Goal: Task Accomplishment & Management: Complete application form

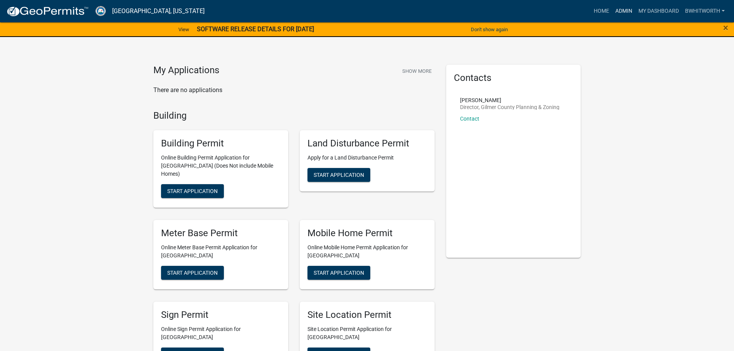
click at [623, 9] on link "Admin" at bounding box center [623, 11] width 23 height 15
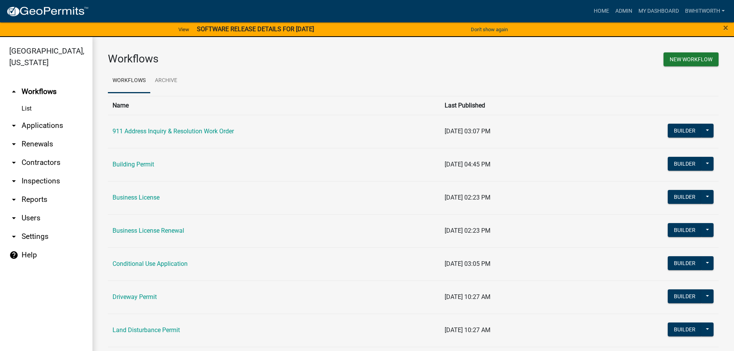
click at [24, 123] on link "arrow_drop_down Applications" at bounding box center [46, 125] width 92 height 18
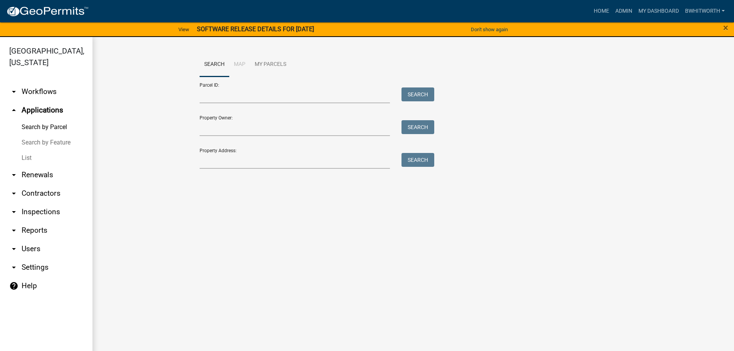
click at [27, 157] on link "List" at bounding box center [46, 157] width 92 height 15
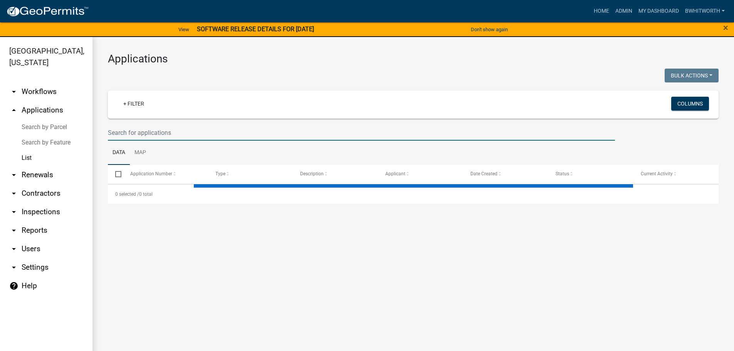
click at [174, 136] on input "text" at bounding box center [361, 133] width 507 height 16
select select "3: 100"
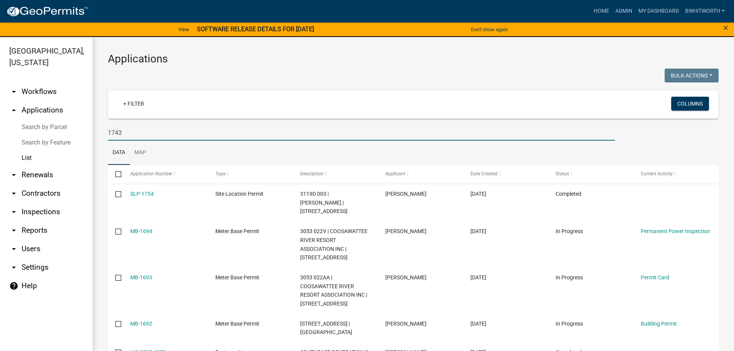
type input "1743"
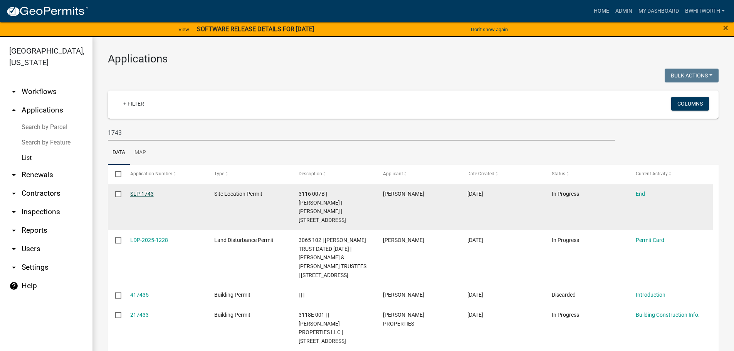
click at [138, 193] on link "SLP-1743" at bounding box center [142, 194] width 24 height 6
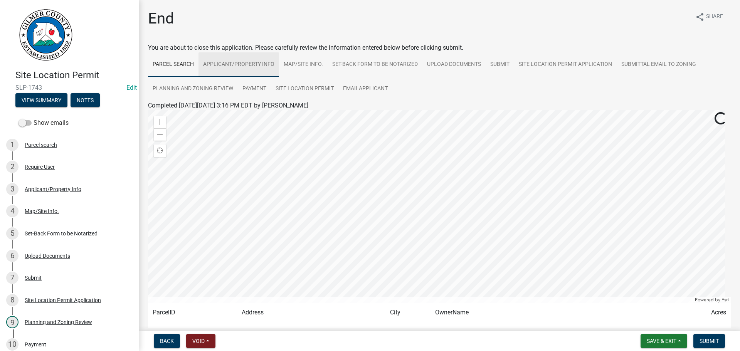
click at [246, 64] on link "Applicant/Property Info" at bounding box center [238, 64] width 81 height 25
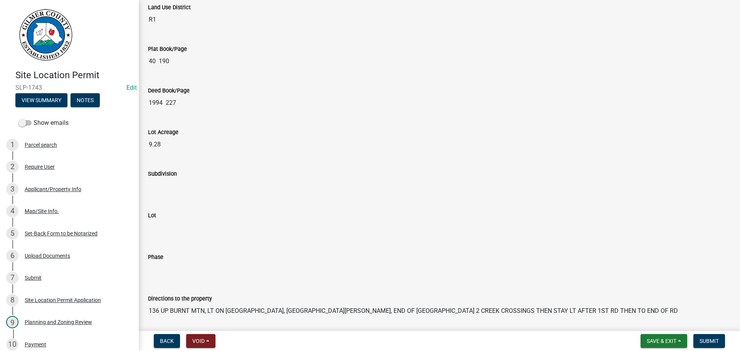
scroll to position [827, 0]
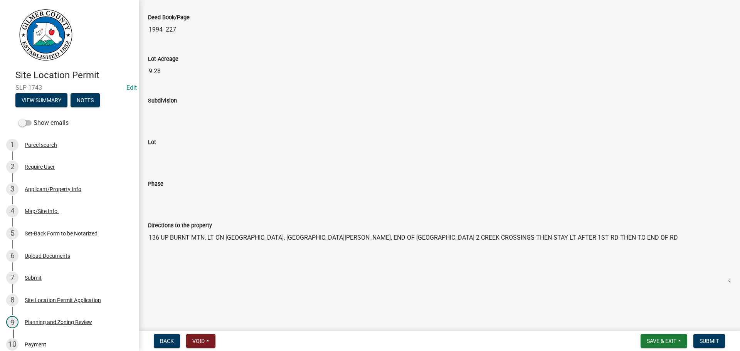
drag, startPoint x: 150, startPoint y: 236, endPoint x: 688, endPoint y: 270, distance: 538.9
click at [688, 270] on textarea "136 UP BURNT MTN, LT ON [GEOGRAPHIC_DATA], [GEOGRAPHIC_DATA][PERSON_NAME], END …" at bounding box center [439, 256] width 583 height 52
click at [711, 339] on span "Submit" at bounding box center [708, 341] width 19 height 6
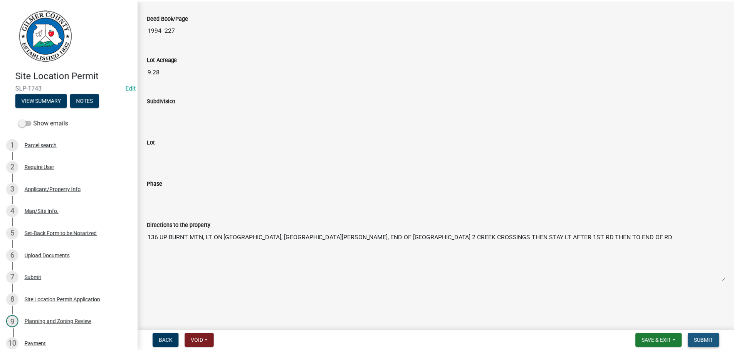
scroll to position [0, 0]
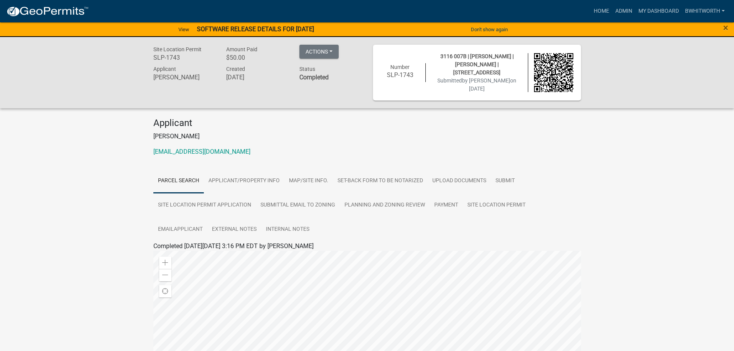
click at [319, 27] on div "View SOFTWARE RELEASE DETAILS FOR [DATE]" at bounding box center [244, 30] width 367 height 16
click at [235, 25] on strong "SOFTWARE RELEASE DETAILS FOR [DATE]" at bounding box center [255, 28] width 117 height 7
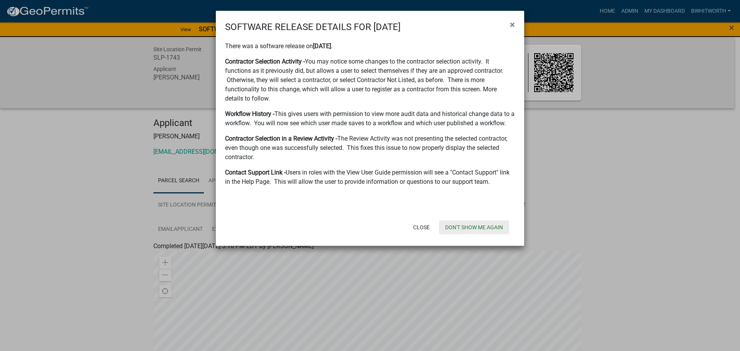
click at [472, 226] on button "Don't show me again" at bounding box center [474, 227] width 70 height 14
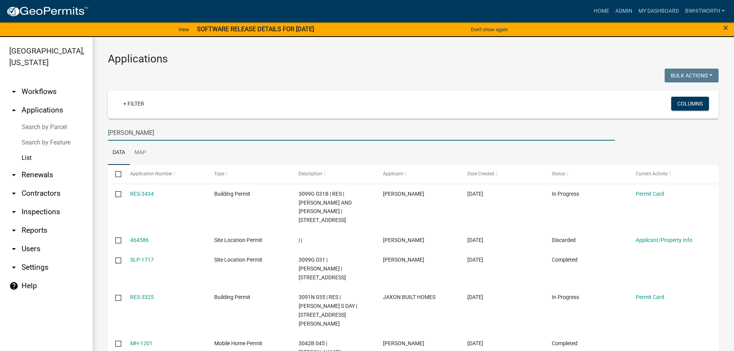
select select "3: 100"
click at [596, 8] on link "Home" at bounding box center [602, 11] width 22 height 15
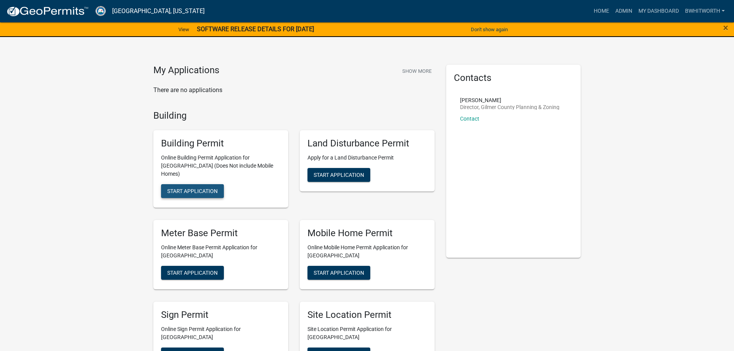
click at [194, 188] on span "Start Application" at bounding box center [192, 191] width 50 height 6
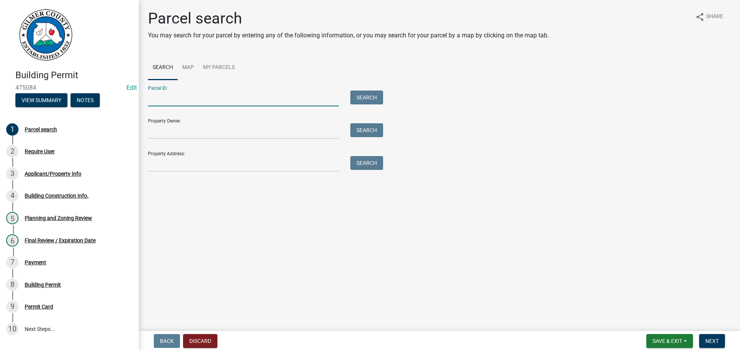
click at [209, 98] on input "Parcel ID:" at bounding box center [243, 99] width 191 height 16
click at [165, 97] on input "311600047B" at bounding box center [243, 99] width 191 height 16
click at [171, 96] on input "3116 047B" at bounding box center [243, 99] width 191 height 16
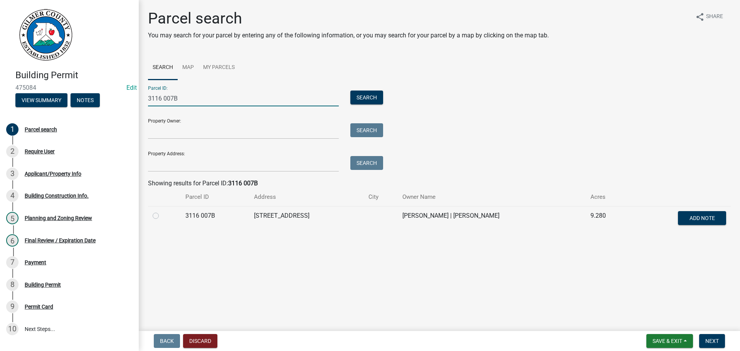
type input "3116 007B"
click at [162, 211] on label at bounding box center [162, 211] width 0 height 0
click at [162, 215] on 007B "radio" at bounding box center [164, 213] width 5 height 5
radio 007B "true"
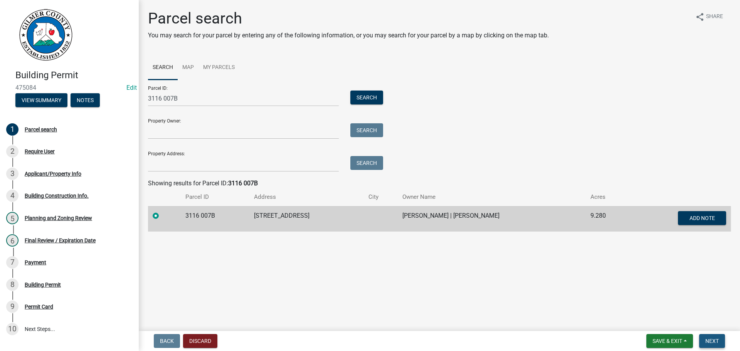
click at [711, 336] on button "Next" at bounding box center [712, 341] width 26 height 14
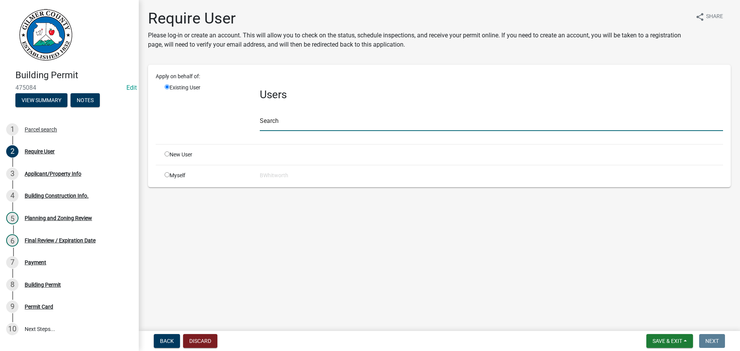
click at [289, 125] on input "text" at bounding box center [491, 123] width 463 height 16
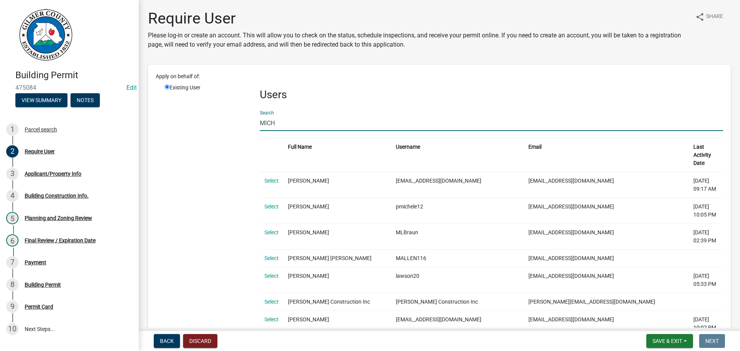
type input "[PERSON_NAME]"
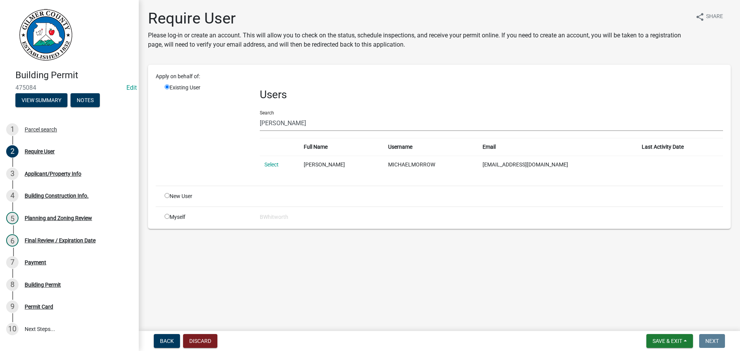
click at [166, 195] on input "radio" at bounding box center [167, 195] width 5 height 5
radio input "true"
radio input "false"
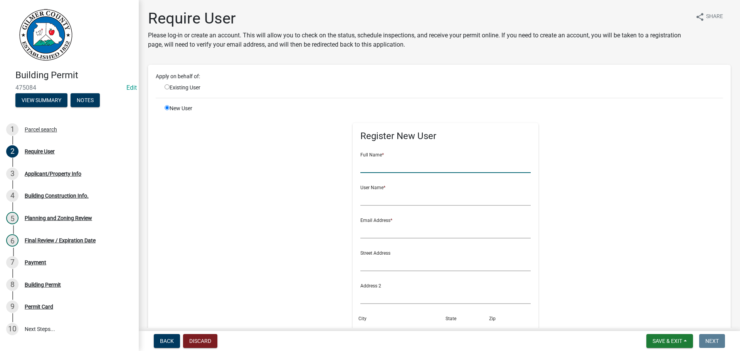
drag, startPoint x: 417, startPoint y: 166, endPoint x: 583, endPoint y: 154, distance: 166.5
click at [417, 166] on input "text" at bounding box center [445, 165] width 171 height 16
type input "[PERSON_NAME]"
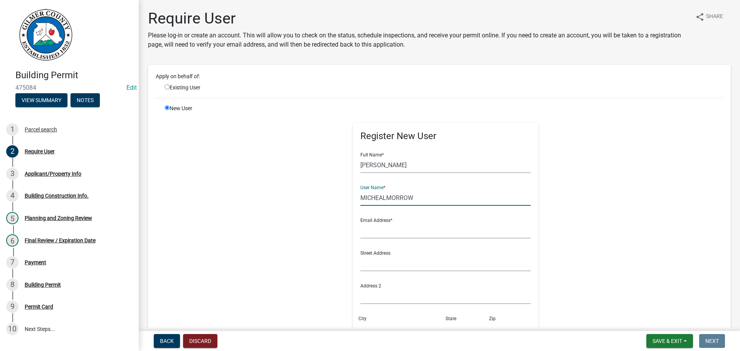
type input "MICHEALMORROW"
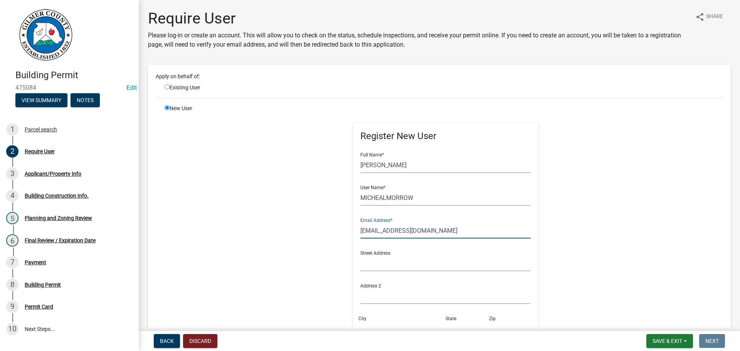
type input "[EMAIL_ADDRESS][DOMAIN_NAME]"
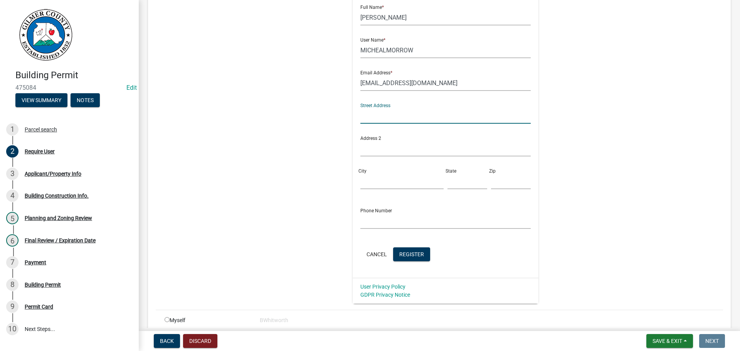
scroll to position [154, 0]
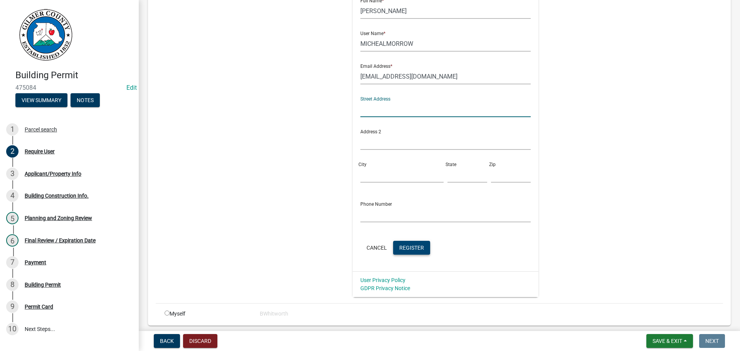
click at [405, 246] on span "Register" at bounding box center [411, 247] width 25 height 6
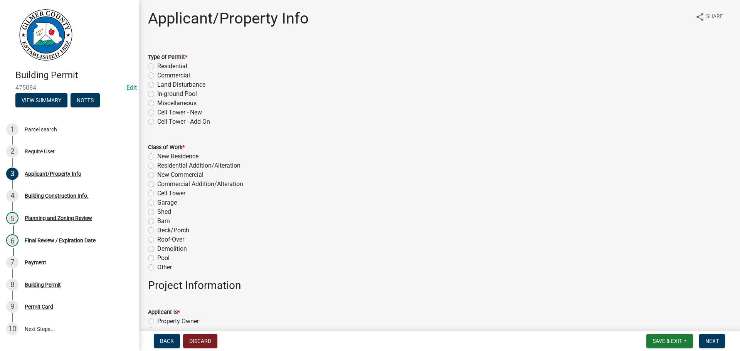
click at [157, 104] on label "Miscellaneous" at bounding box center [176, 103] width 39 height 9
click at [157, 104] on input "Miscellaneous" at bounding box center [159, 101] width 5 height 5
radio input "true"
click at [157, 267] on label "Other" at bounding box center [164, 267] width 15 height 9
click at [157, 267] on input "Other" at bounding box center [159, 265] width 5 height 5
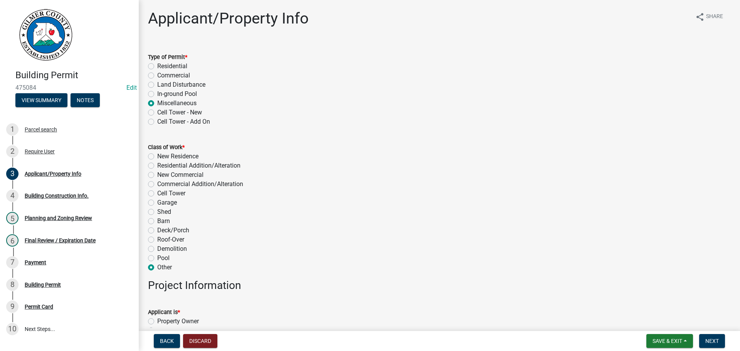
radio input "true"
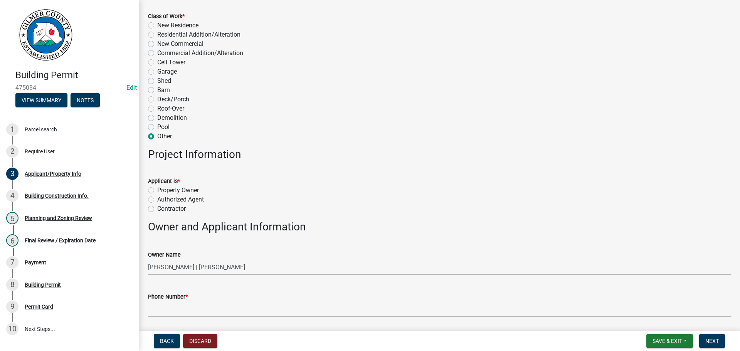
scroll to position [193, 0]
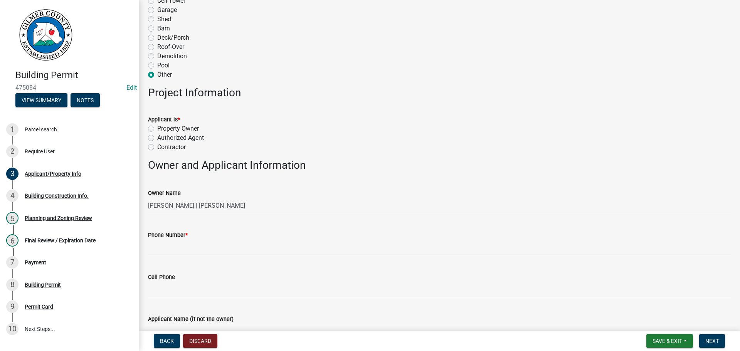
click at [157, 127] on label "Property Owner" at bounding box center [178, 128] width 42 height 9
click at [157, 127] on input "Property Owner" at bounding box center [159, 126] width 5 height 5
radio input "true"
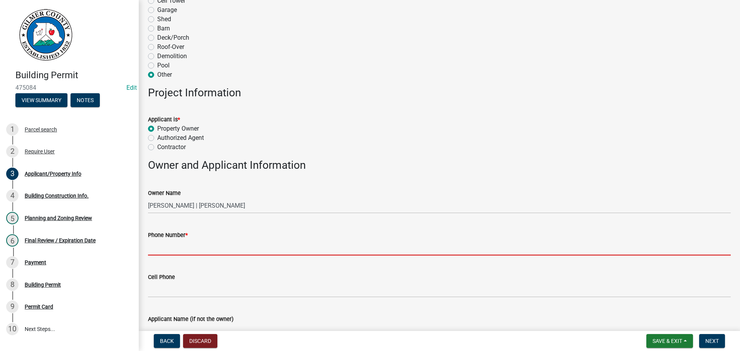
drag, startPoint x: 188, startPoint y: 248, endPoint x: 236, endPoint y: 246, distance: 47.4
click at [188, 248] on input "Phone Number *" at bounding box center [439, 248] width 583 height 16
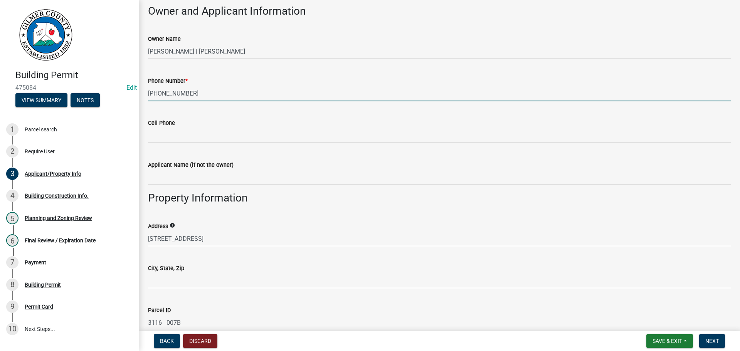
scroll to position [424, 0]
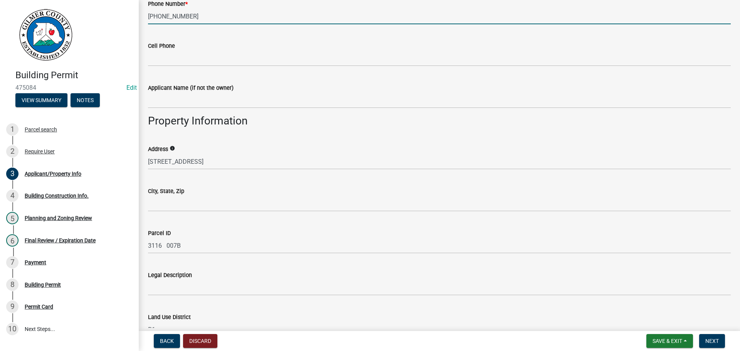
type input "[PHONE_NUMBER]"
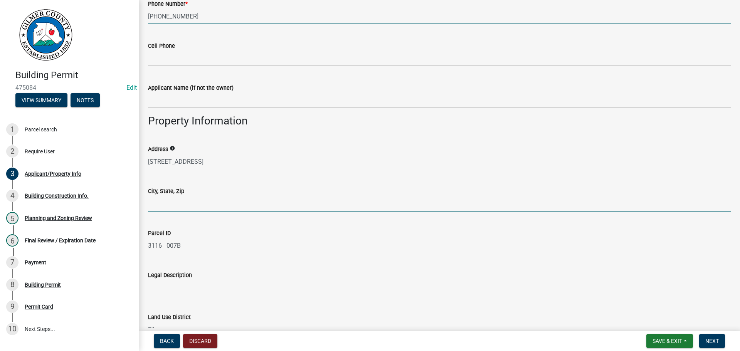
click at [203, 206] on input "City, State, Zip" at bounding box center [439, 204] width 583 height 16
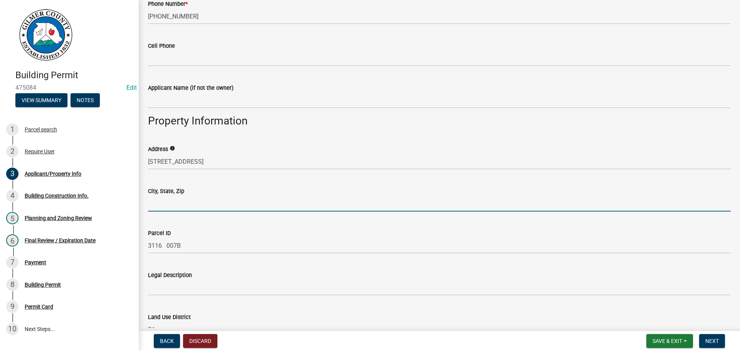
type input "TALKING ROCK 30175"
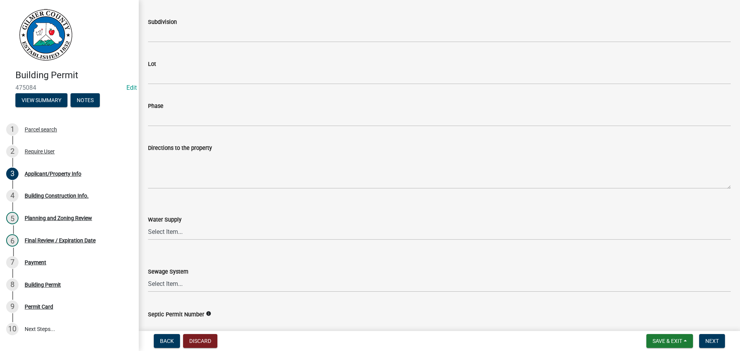
scroll to position [886, 0]
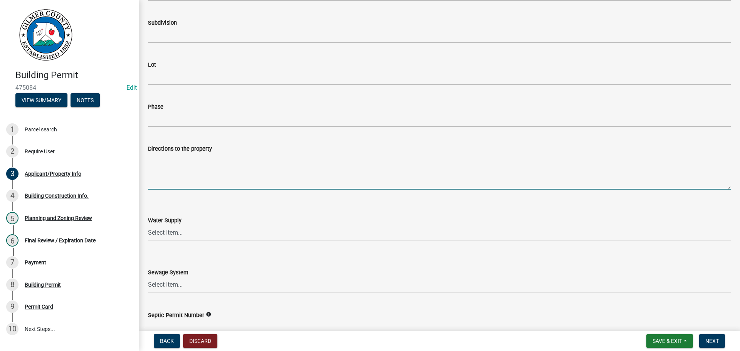
click at [174, 166] on textarea "Directions to the property" at bounding box center [439, 171] width 583 height 36
paste textarea "136 UP BURNT MTN, LT ON [GEOGRAPHIC_DATA], [GEOGRAPHIC_DATA][PERSON_NAME], END …"
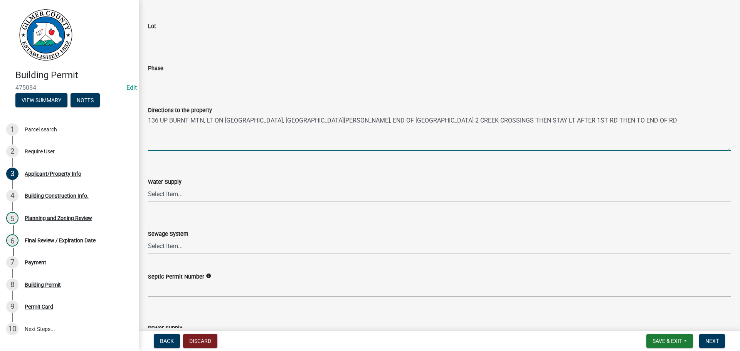
scroll to position [848, 0]
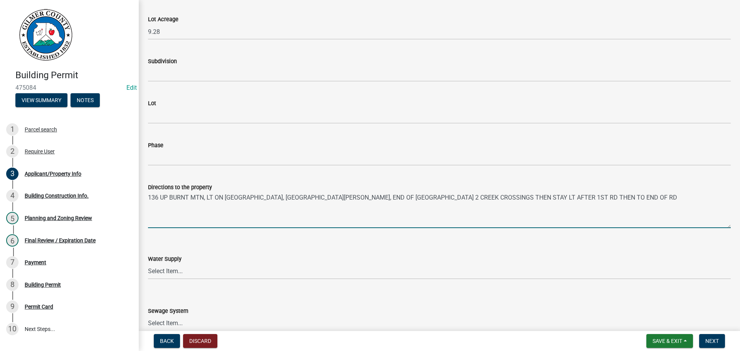
click at [565, 196] on textarea "136 UP BURNT MTN, LT ON [GEOGRAPHIC_DATA], [GEOGRAPHIC_DATA][PERSON_NAME], END …" at bounding box center [439, 210] width 583 height 36
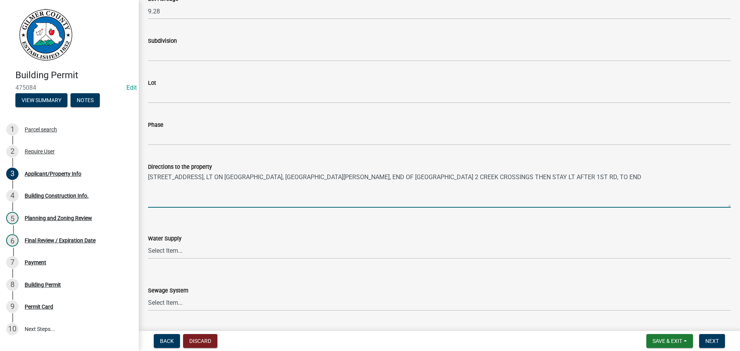
scroll to position [886, 0]
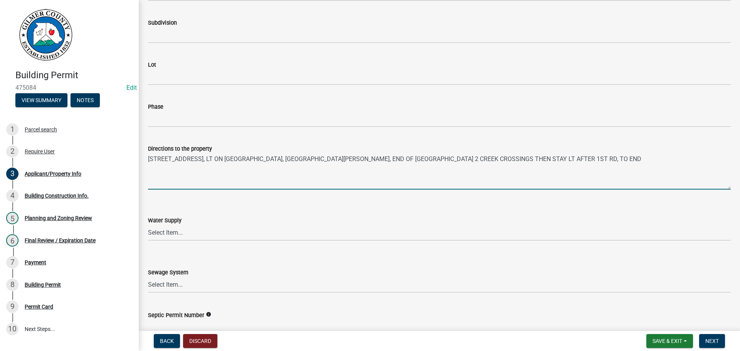
click at [273, 156] on textarea "[STREET_ADDRESS], LT ON [GEOGRAPHIC_DATA], [GEOGRAPHIC_DATA][PERSON_NAME], END …" at bounding box center [439, 171] width 583 height 36
click at [382, 157] on textarea "136 UP BURNT MTN, LT ON [GEOGRAPHIC_DATA], [GEOGRAPHIC_DATA][PERSON_NAME], END …" at bounding box center [439, 171] width 583 height 36
click at [420, 158] on textarea "136 UP BURNT MTN, LT ON [GEOGRAPHIC_DATA], [GEOGRAPHIC_DATA][PERSON_NAME], END …" at bounding box center [439, 171] width 583 height 36
type textarea "136 UP BURNT MTN, LT ON [GEOGRAPHIC_DATA], [GEOGRAPHIC_DATA][PERSON_NAME], END …"
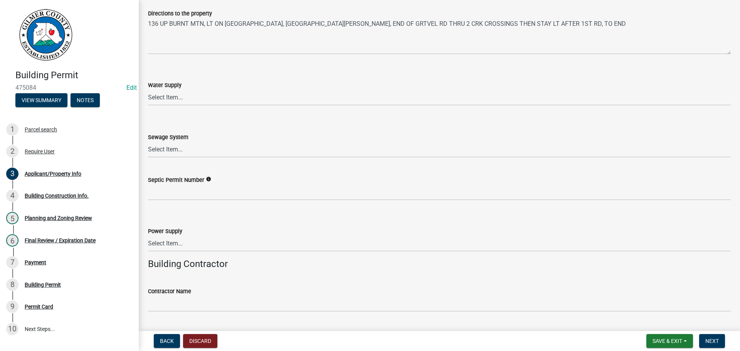
scroll to position [1040, 0]
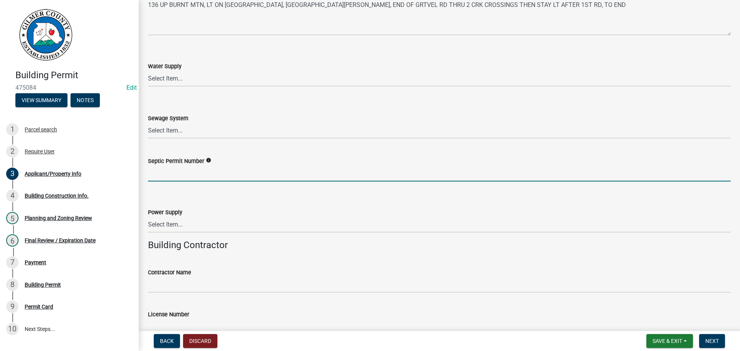
click at [188, 173] on input "Septic Permit Number" at bounding box center [439, 174] width 583 height 16
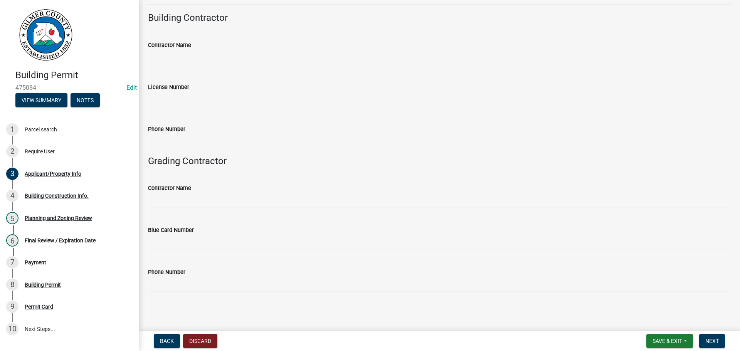
scroll to position [1268, 0]
click at [709, 338] on span "Next" at bounding box center [711, 341] width 13 height 6
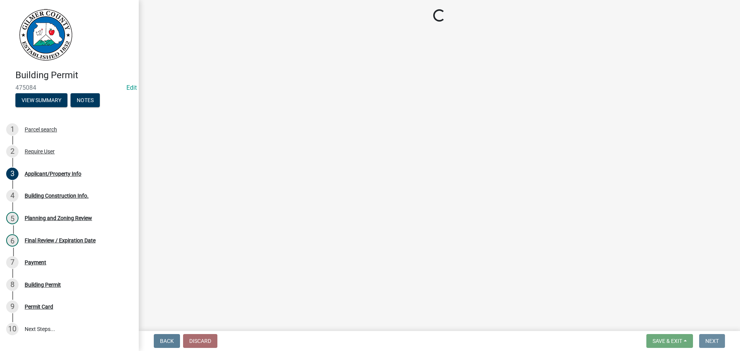
scroll to position [0, 0]
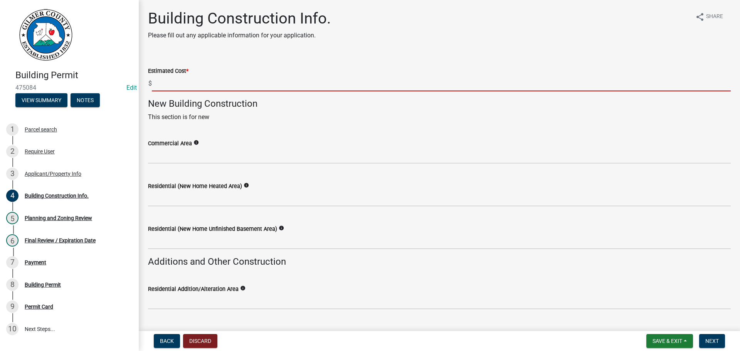
click at [194, 85] on input "text" at bounding box center [441, 84] width 579 height 16
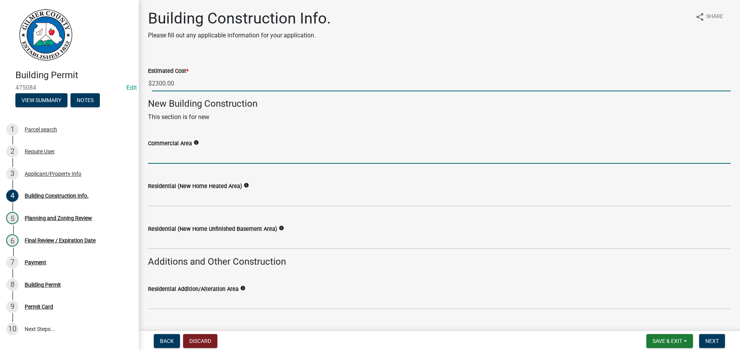
type input "2300"
click at [425, 150] on input "text" at bounding box center [439, 156] width 583 height 16
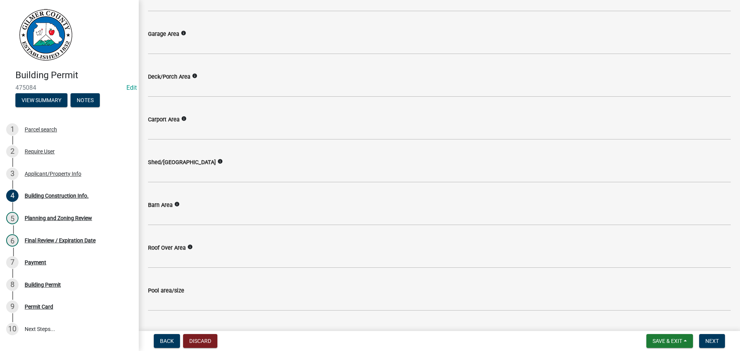
scroll to position [308, 0]
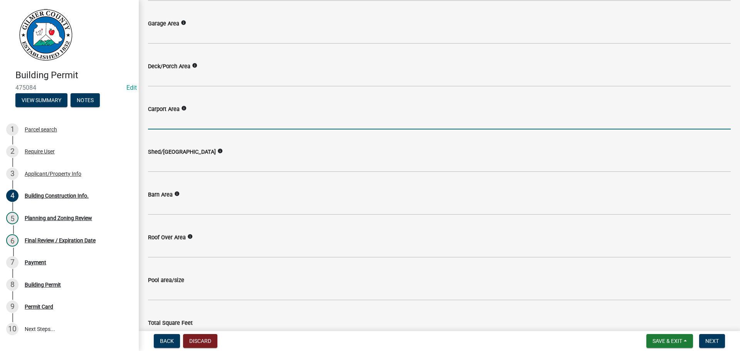
click at [178, 123] on input "text" at bounding box center [439, 122] width 583 height 16
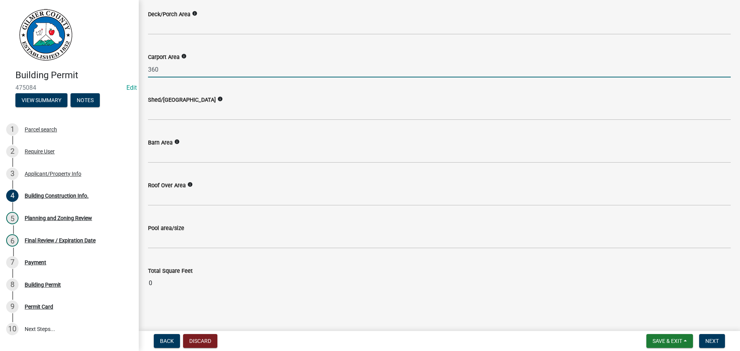
type input "360"
click at [660, 297] on wm-data-entity-input "Total Square Feet 0" at bounding box center [439, 276] width 583 height 42
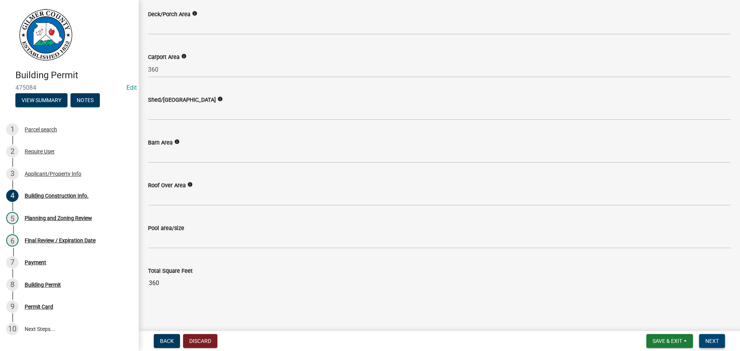
click at [711, 340] on span "Next" at bounding box center [711, 341] width 13 height 6
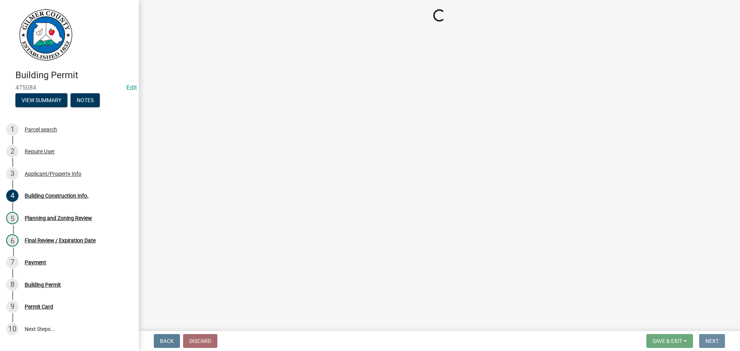
scroll to position [0, 0]
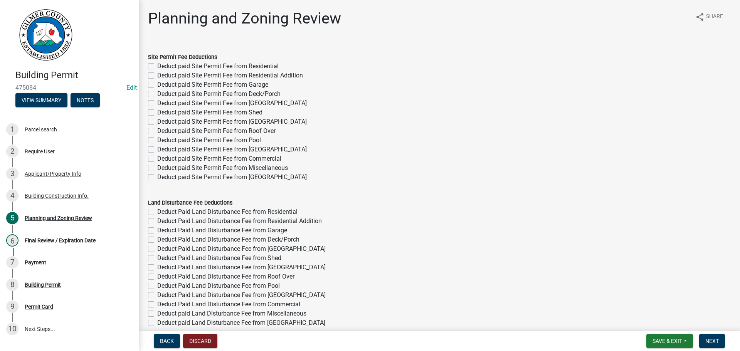
click at [157, 102] on label "Deduct paid Site Permit Fee from [GEOGRAPHIC_DATA]" at bounding box center [231, 103] width 149 height 9
click at [157, 102] on input "Deduct paid Site Permit Fee from [GEOGRAPHIC_DATA]" at bounding box center [159, 101] width 5 height 5
checkbox input "true"
checkbox input "false"
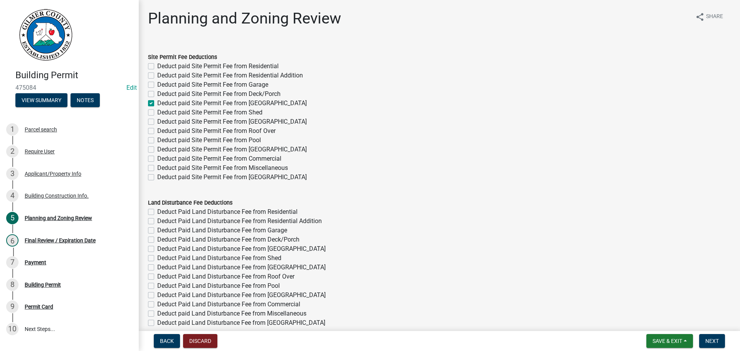
checkbox input "false"
checkbox input "true"
checkbox input "false"
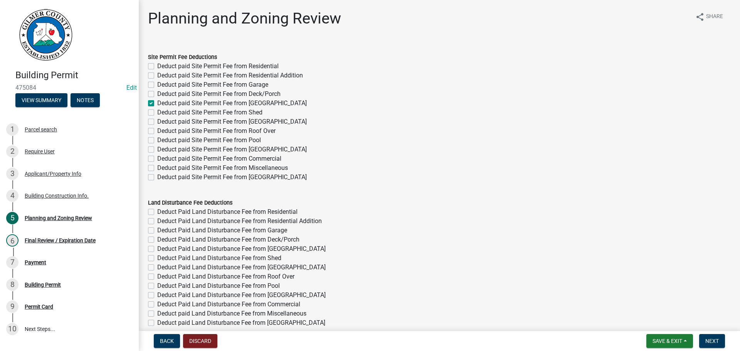
checkbox input "false"
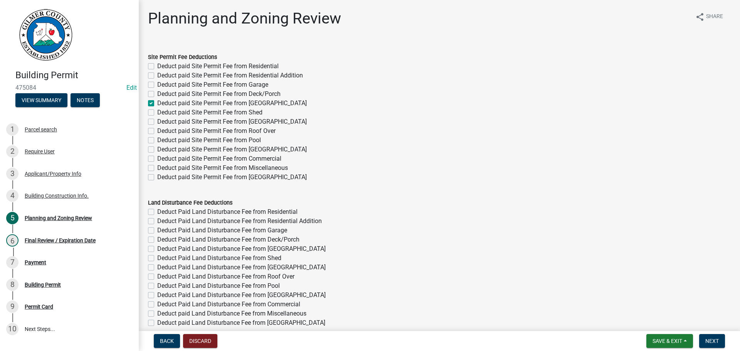
checkbox input "false"
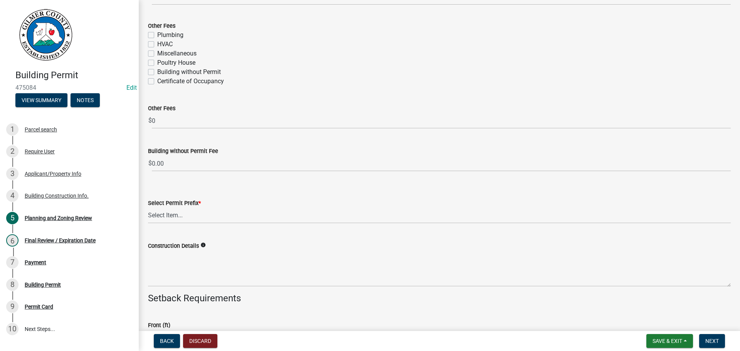
scroll to position [1427, 0]
click at [166, 221] on select "Select Item... RES COMM MB LAND POOL MISC CELL TOWER - NEW CELL TOWER - ADD ON" at bounding box center [439, 215] width 583 height 16
click at [148, 207] on select "Select Item... RES COMM MB LAND POOL MISC CELL TOWER - NEW CELL TOWER - ADD ON" at bounding box center [439, 215] width 583 height 16
select select "d8142ddf-27f7-42b0-ba1e-04fee764576f"
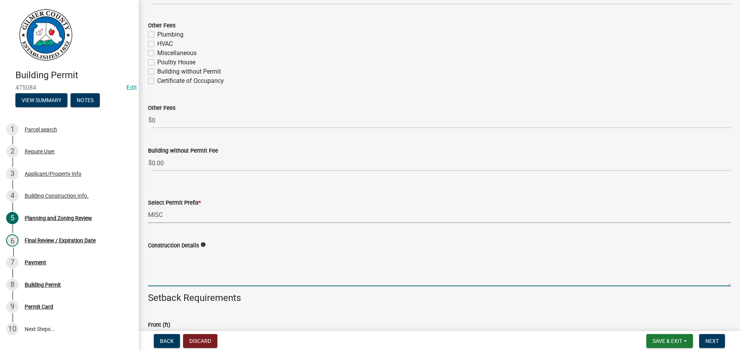
click at [171, 269] on textarea "Construction Details" at bounding box center [439, 268] width 583 height 36
type textarea "c"
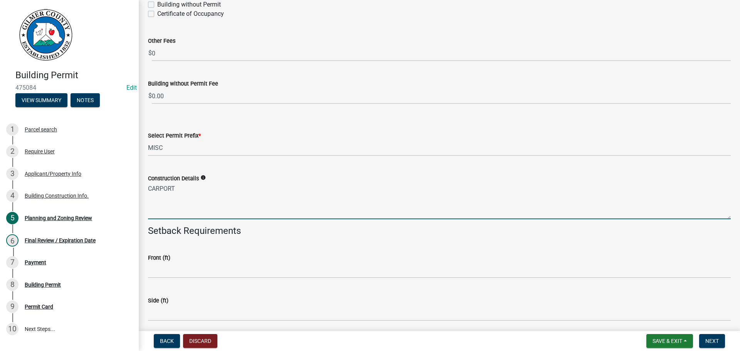
scroll to position [1619, 0]
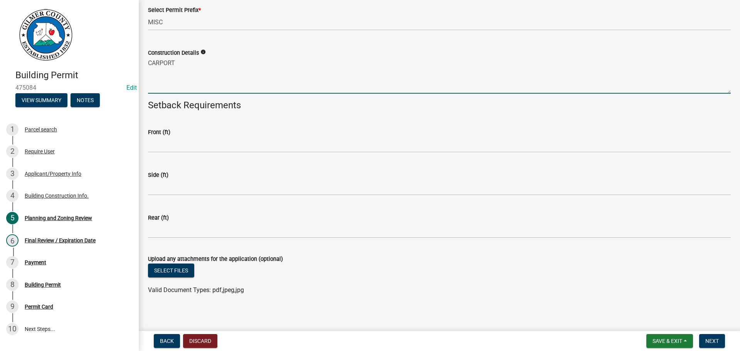
type textarea "CARPORT"
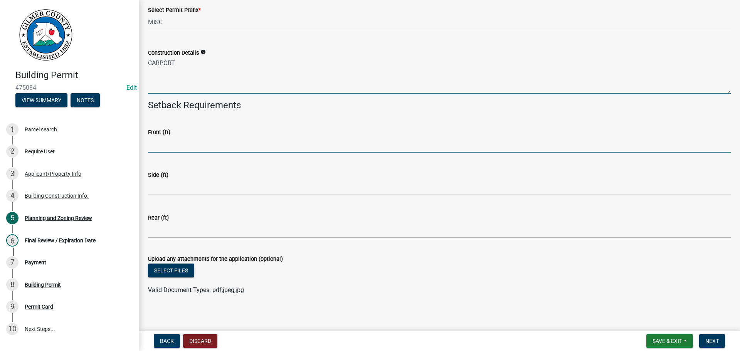
click at [208, 145] on input "text" at bounding box center [439, 145] width 583 height 16
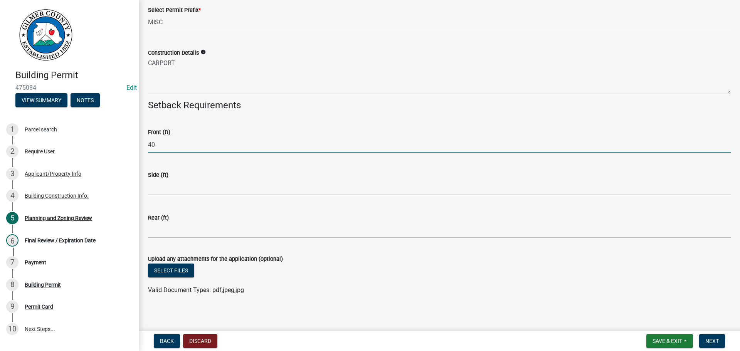
type input "40"
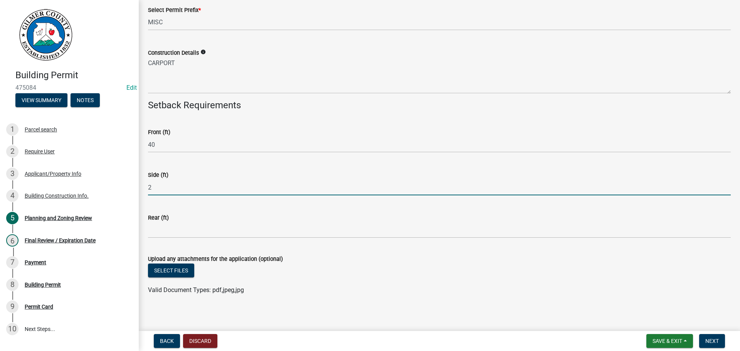
type input "2"
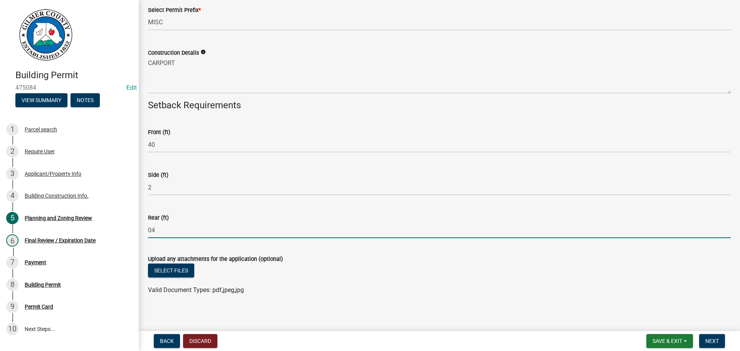
type input "0"
type input "40"
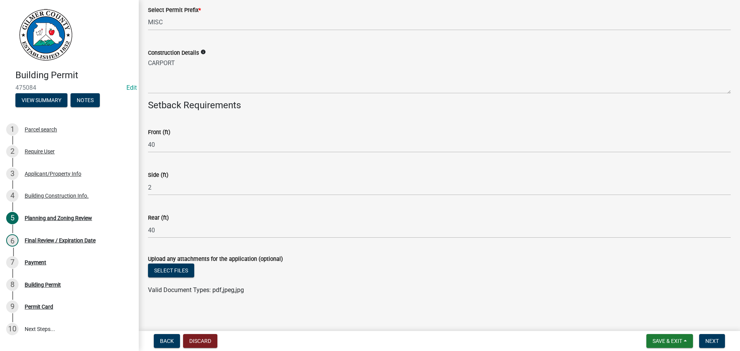
click at [226, 197] on wm-data-entity-input "Side (ft) 2" at bounding box center [439, 181] width 583 height 43
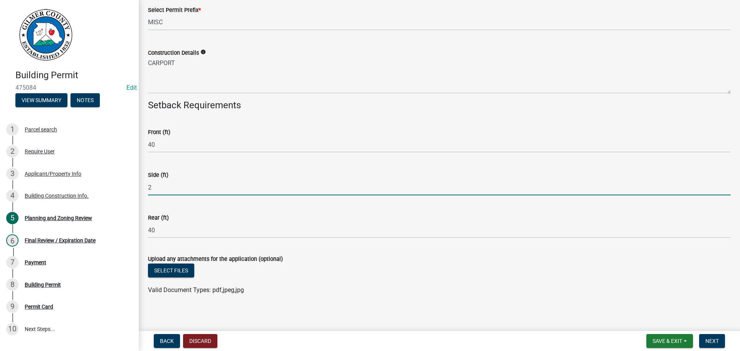
click at [207, 187] on input "2" at bounding box center [439, 188] width 583 height 16
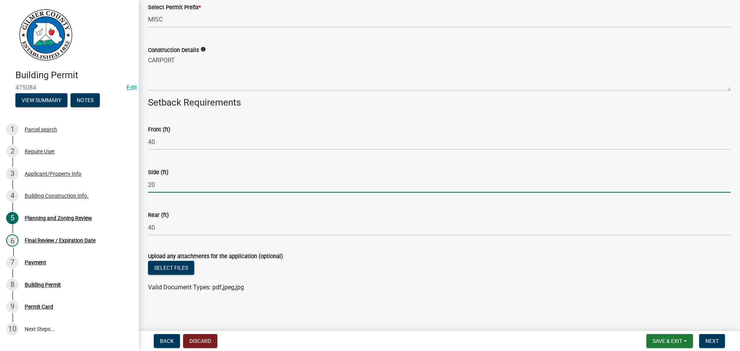
scroll to position [1623, 0]
type input "20"
click at [163, 263] on button "Select files" at bounding box center [171, 267] width 46 height 14
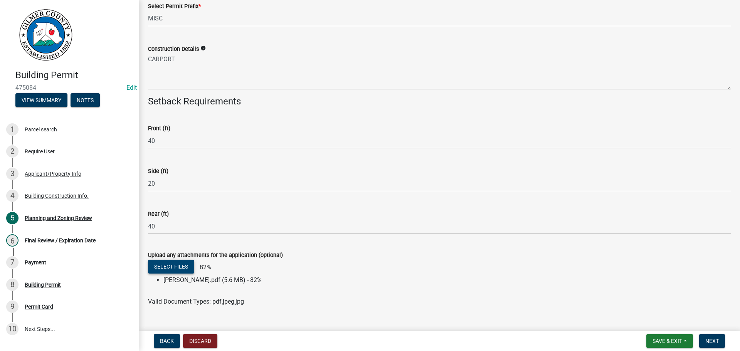
click at [181, 262] on button "Select files" at bounding box center [171, 267] width 46 height 14
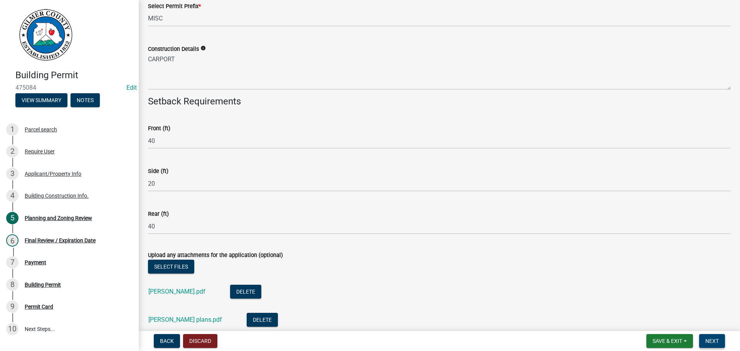
click at [708, 337] on button "Next" at bounding box center [712, 341] width 26 height 14
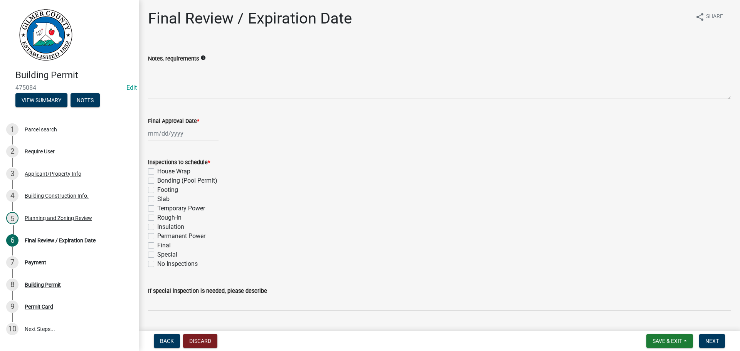
select select "9"
select select "2025"
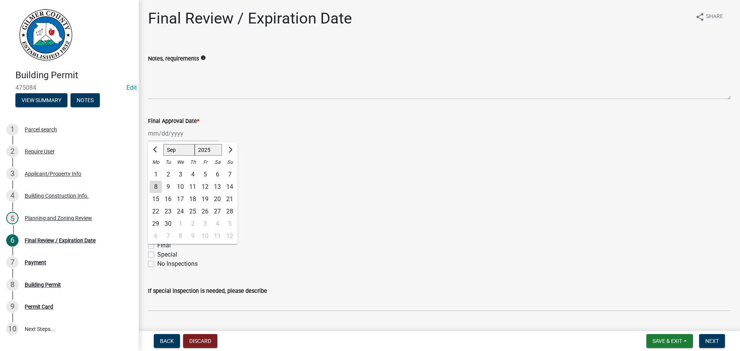
click at [176, 134] on div "[PERSON_NAME] Feb Mar Apr [PERSON_NAME][DATE] Oct Nov [DATE] 1526 1527 1528 152…" at bounding box center [183, 134] width 71 height 16
click at [154, 185] on div "8" at bounding box center [155, 187] width 12 height 12
type input "[DATE]"
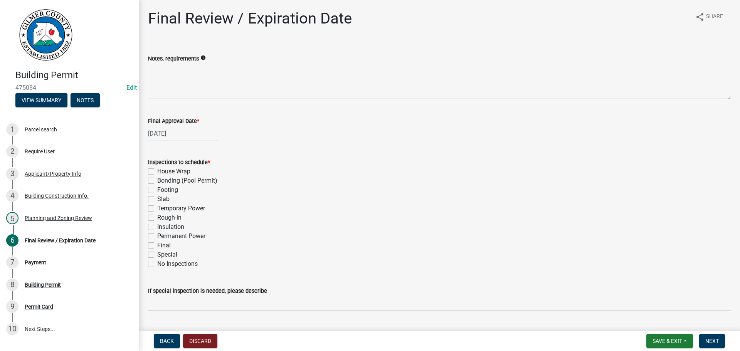
click at [157, 189] on label "Footing" at bounding box center [167, 189] width 21 height 9
click at [157, 189] on input "Footing" at bounding box center [159, 187] width 5 height 5
checkbox input "true"
checkbox input "false"
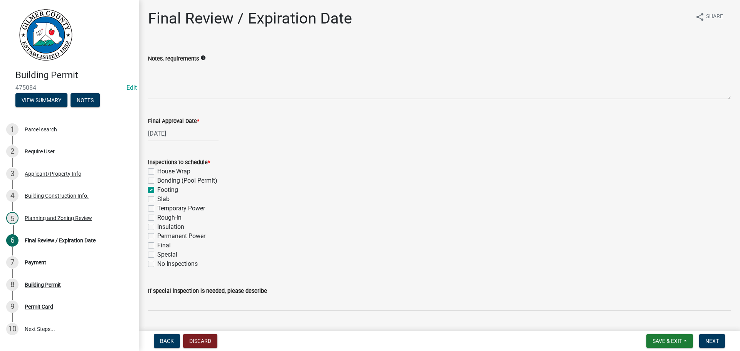
checkbox input "true"
checkbox input "false"
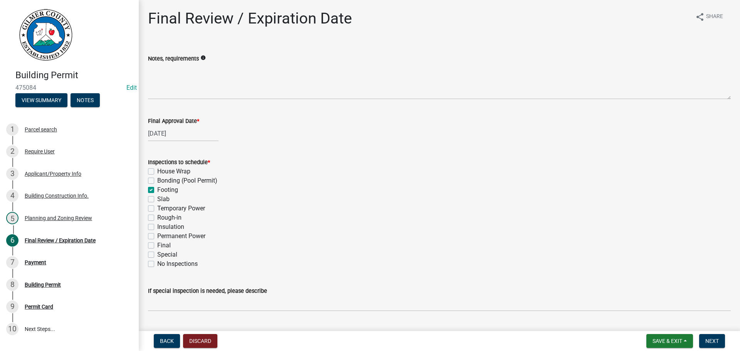
checkbox input "false"
click at [157, 191] on label "Footing" at bounding box center [167, 189] width 21 height 9
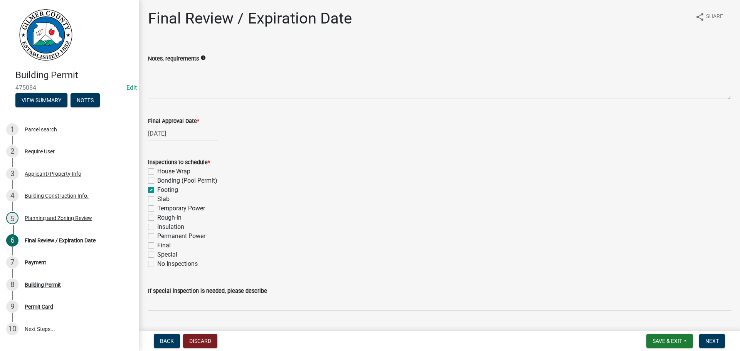
click at [157, 190] on input "Footing" at bounding box center [159, 187] width 5 height 5
checkbox input "false"
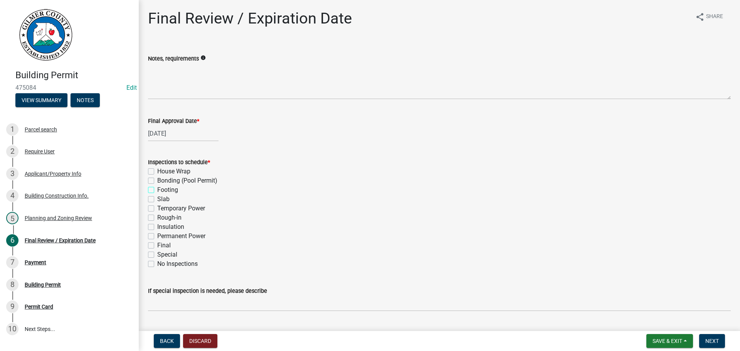
checkbox input "false"
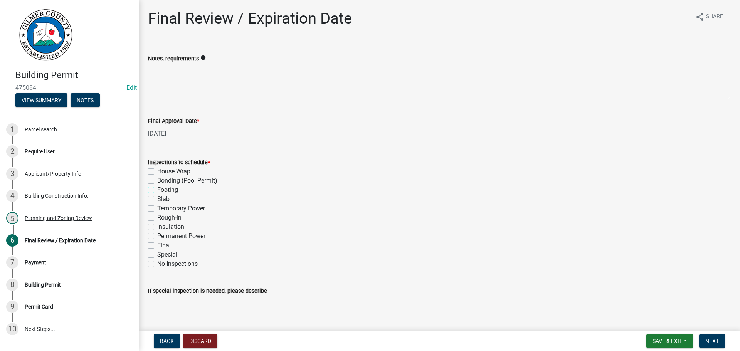
checkbox input "false"
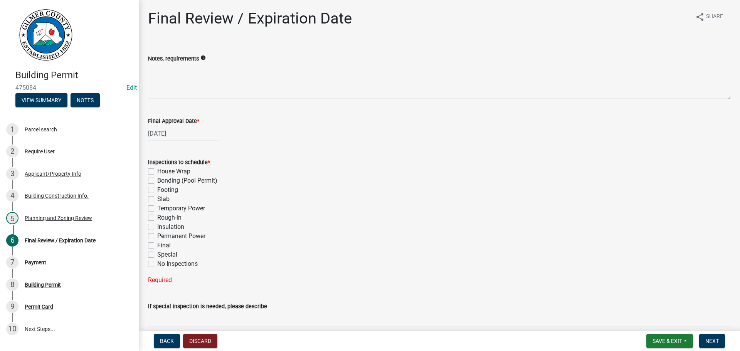
click at [157, 246] on label "Final" at bounding box center [163, 245] width 13 height 9
click at [157, 246] on input "Final" at bounding box center [159, 243] width 5 height 5
checkbox input "true"
checkbox input "false"
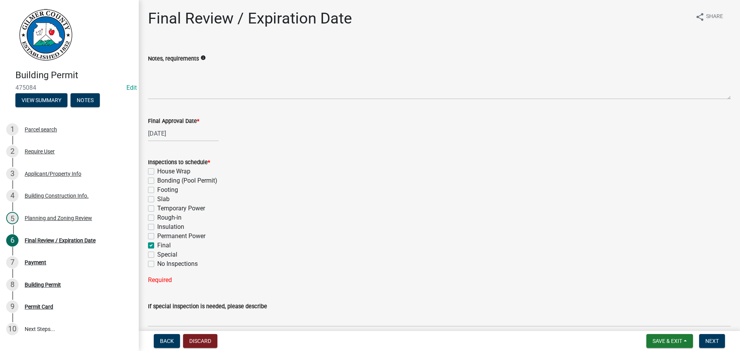
checkbox input "false"
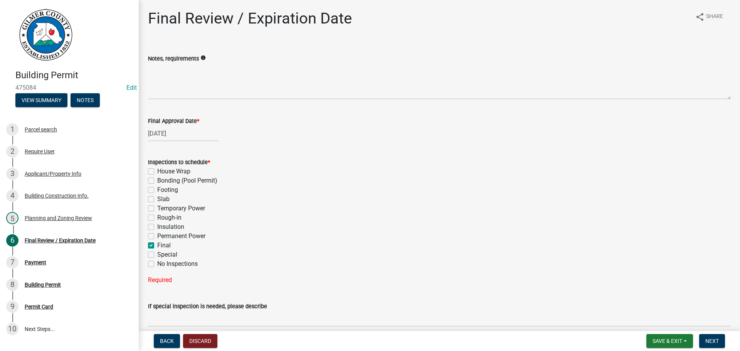
checkbox input "false"
checkbox input "true"
checkbox input "false"
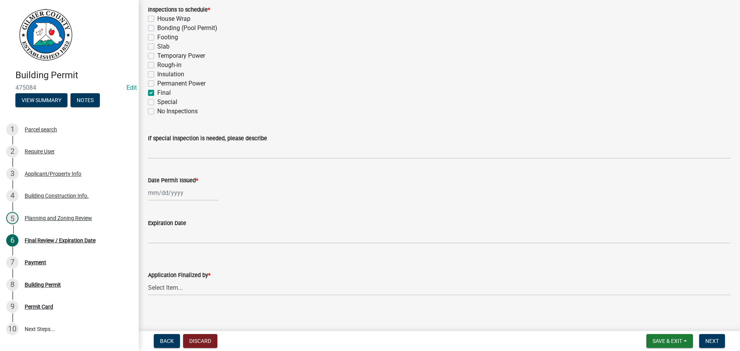
scroll to position [157, 0]
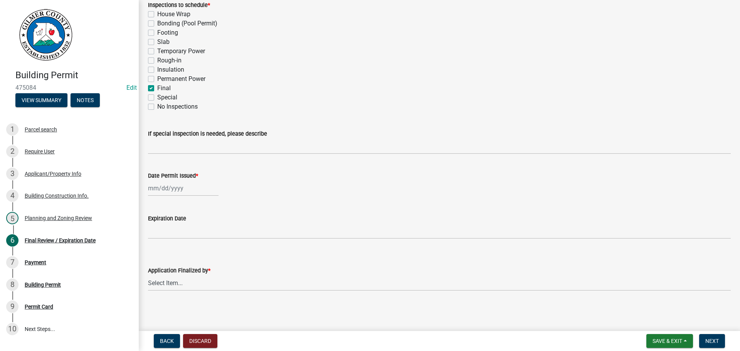
select select "9"
select select "2025"
click at [170, 190] on div "[PERSON_NAME] Feb Mar Apr [PERSON_NAME][DATE] Oct Nov [DATE] 1526 1527 1528 152…" at bounding box center [183, 188] width 71 height 16
click at [156, 242] on div "8" at bounding box center [155, 241] width 12 height 12
type input "[DATE]"
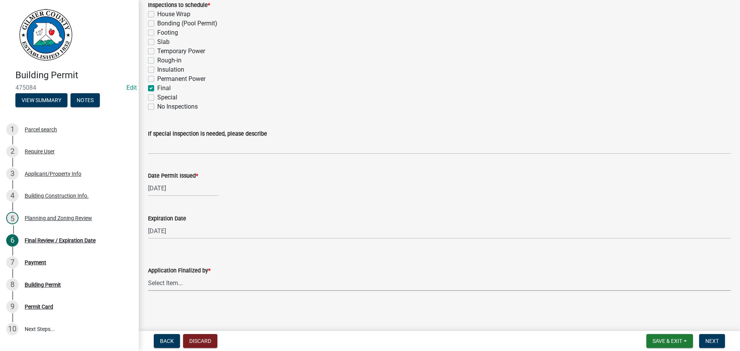
click at [170, 282] on select "Select Item... [PERSON_NAME] [PERSON_NAME] [PERSON_NAME] [PERSON_NAME] [PERSON_…" at bounding box center [439, 283] width 583 height 16
click at [148, 275] on select "Select Item... [PERSON_NAME] [PERSON_NAME] [PERSON_NAME] [PERSON_NAME] [PERSON_…" at bounding box center [439, 283] width 583 height 16
select select "f66b4cef-93c9-440c-84d8-a2c8d35cb7c1"
click at [715, 339] on span "Next" at bounding box center [711, 341] width 13 height 6
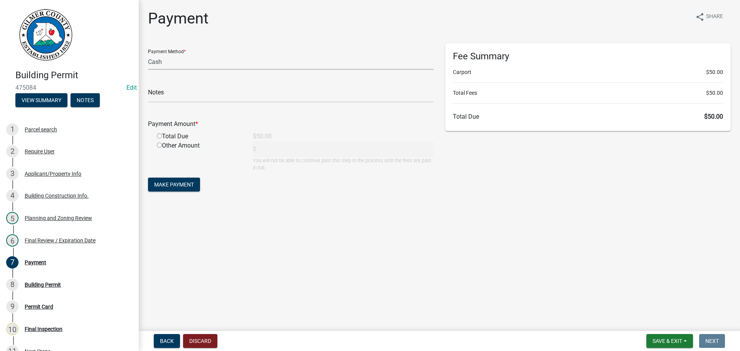
click at [216, 59] on select "Credit Card POS Check Cash" at bounding box center [290, 62] width 285 height 16
select select "1: 0"
click at [148, 54] on select "Credit Card POS Check Cash" at bounding box center [290, 62] width 285 height 16
click at [203, 95] on input "text" at bounding box center [290, 95] width 285 height 16
type input "1425"
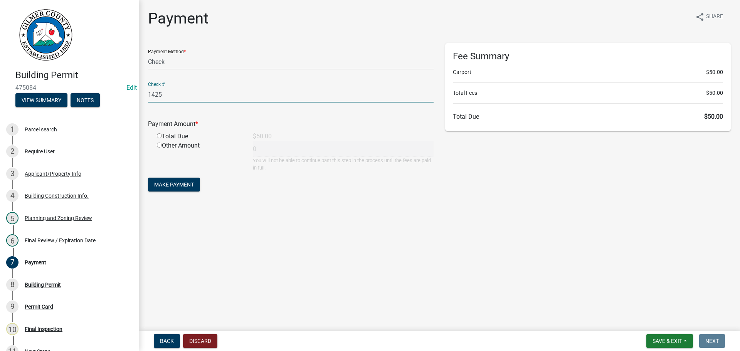
click at [158, 136] on input "radio" at bounding box center [159, 135] width 5 height 5
radio input "true"
type input "50"
click at [176, 184] on span "Make Payment" at bounding box center [174, 184] width 40 height 6
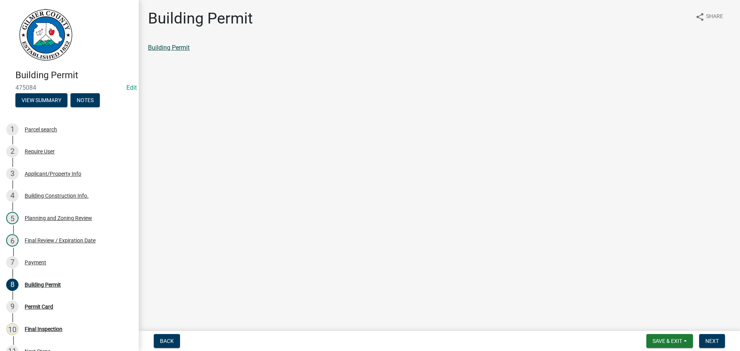
click at [176, 49] on link "Building Permit" at bounding box center [169, 47] width 42 height 7
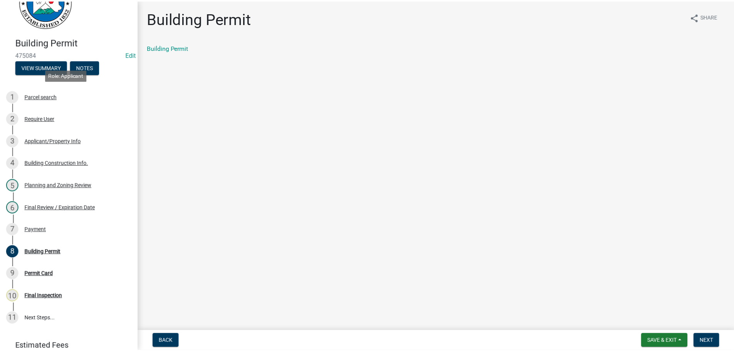
scroll to position [83, 0]
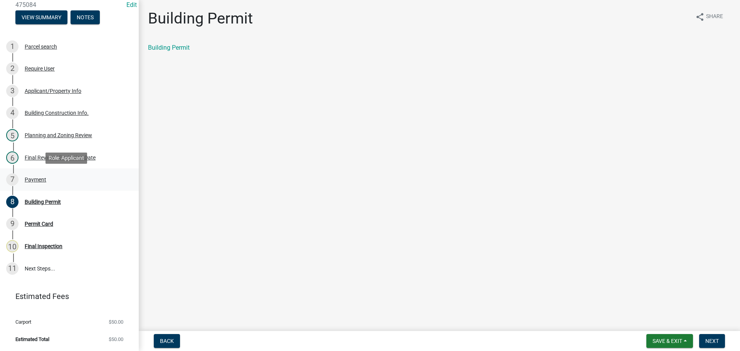
click at [43, 178] on div "Payment" at bounding box center [36, 179] width 22 height 5
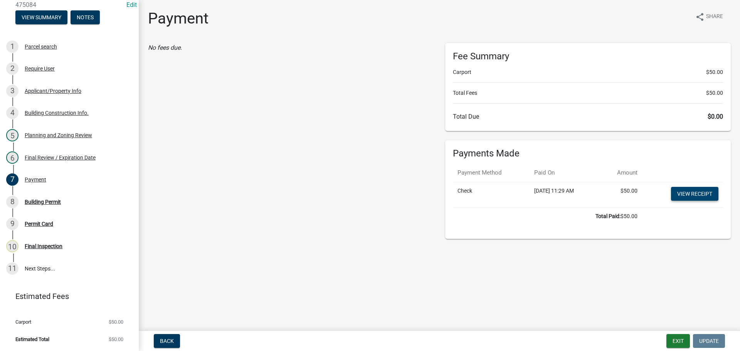
click at [695, 193] on link "View receipt" at bounding box center [694, 194] width 47 height 14
click at [43, 222] on div "Permit Card" at bounding box center [39, 223] width 29 height 5
click at [59, 200] on div "Building Permit" at bounding box center [43, 201] width 36 height 5
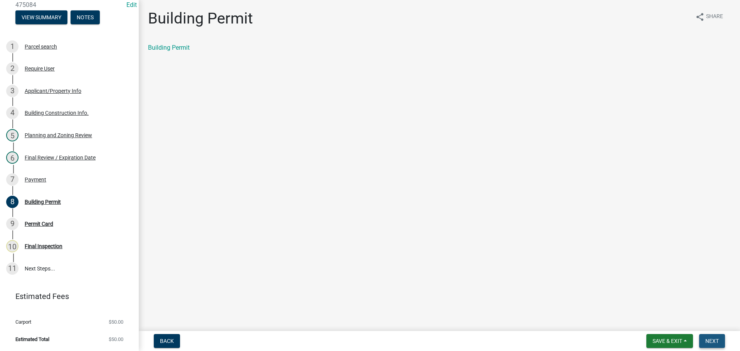
click at [711, 336] on button "Next" at bounding box center [712, 341] width 26 height 14
click at [161, 48] on link "Permit Card" at bounding box center [164, 47] width 32 height 7
click at [708, 341] on span "Next" at bounding box center [711, 341] width 13 height 6
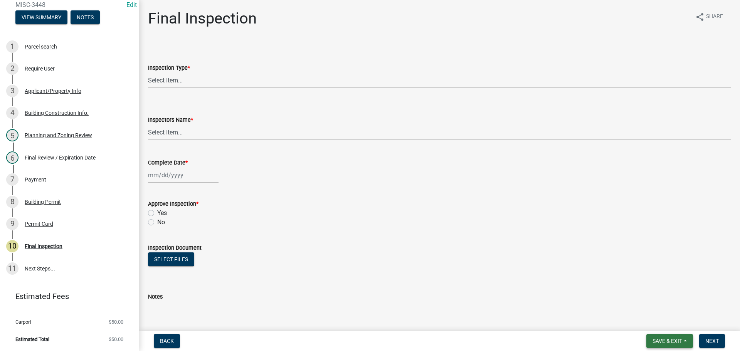
click at [663, 341] on span "Save & Exit" at bounding box center [667, 341] width 30 height 6
click at [667, 318] on button "Save & Exit" at bounding box center [662, 321] width 62 height 18
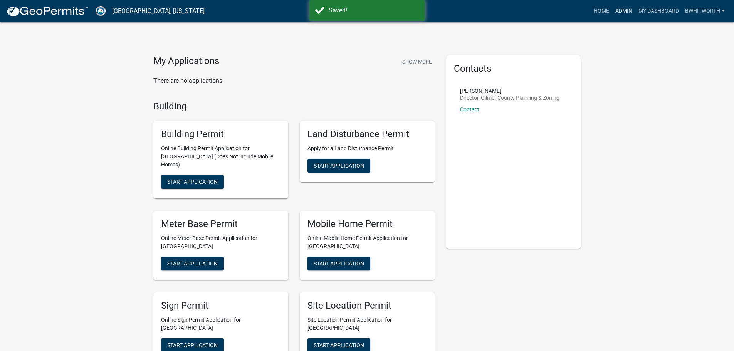
click at [626, 10] on link "Admin" at bounding box center [623, 11] width 23 height 15
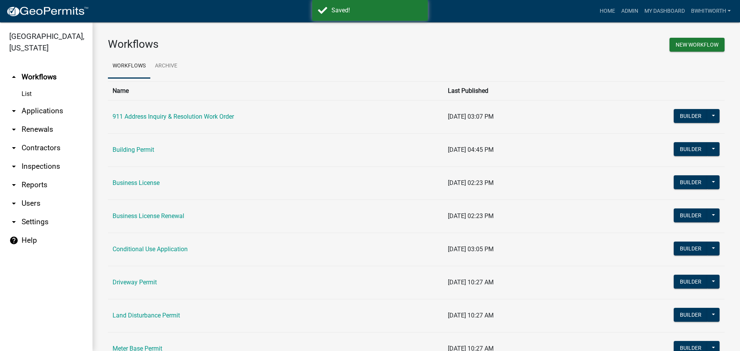
click at [45, 110] on link "arrow_drop_down Applications" at bounding box center [46, 111] width 92 height 18
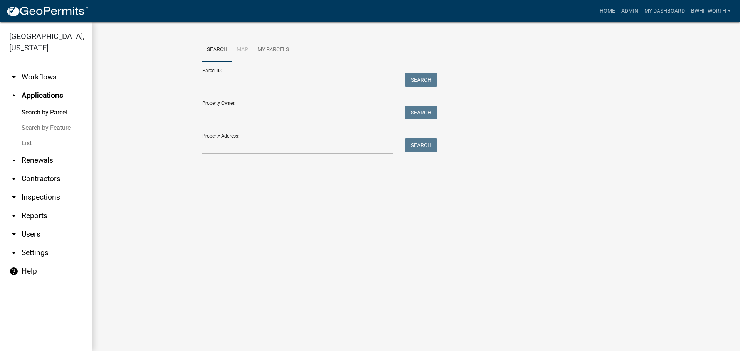
click at [30, 143] on link "List" at bounding box center [46, 143] width 92 height 15
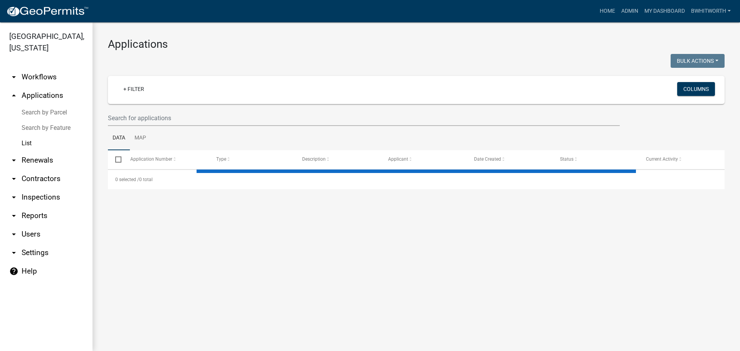
select select "3: 100"
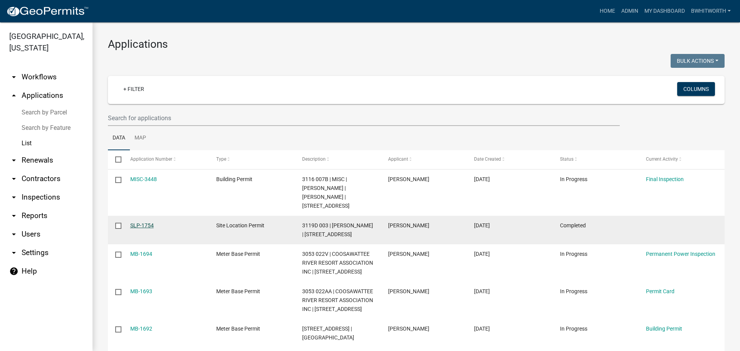
click at [143, 225] on link "SLP-1754" at bounding box center [142, 225] width 24 height 6
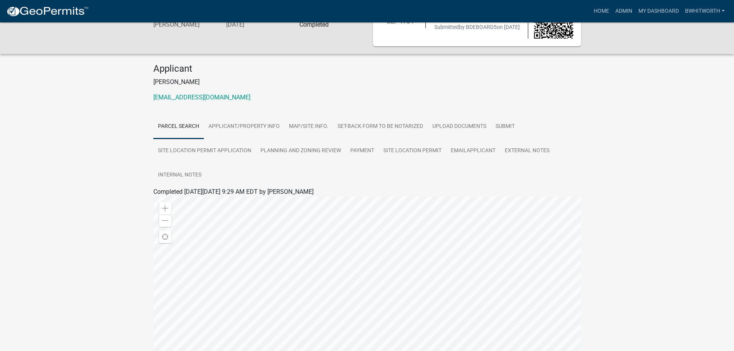
scroll to position [77, 0]
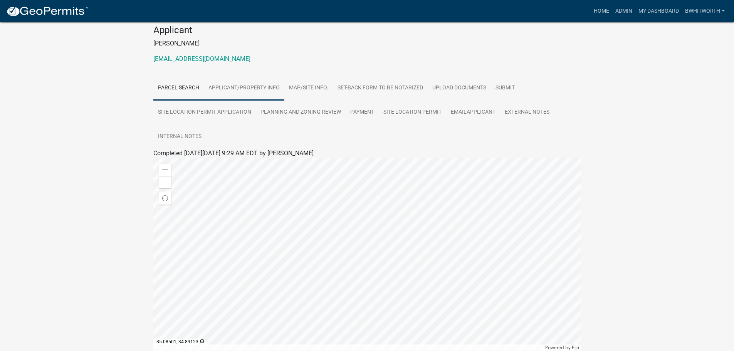
click at [224, 84] on link "Applicant/Property Info" at bounding box center [244, 88] width 81 height 25
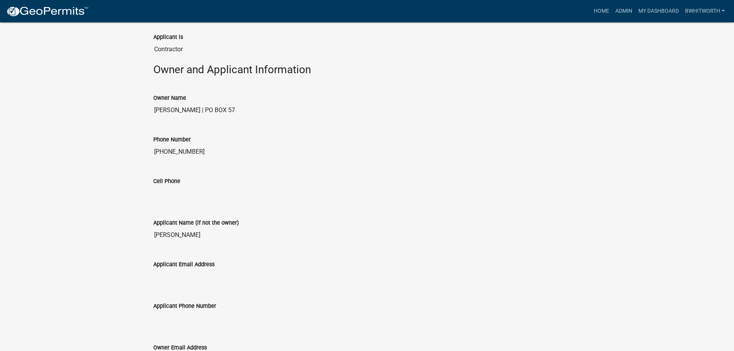
scroll to position [305, 0]
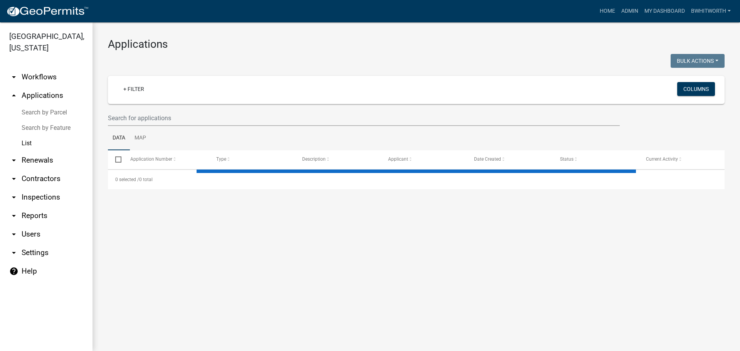
select select "3: 100"
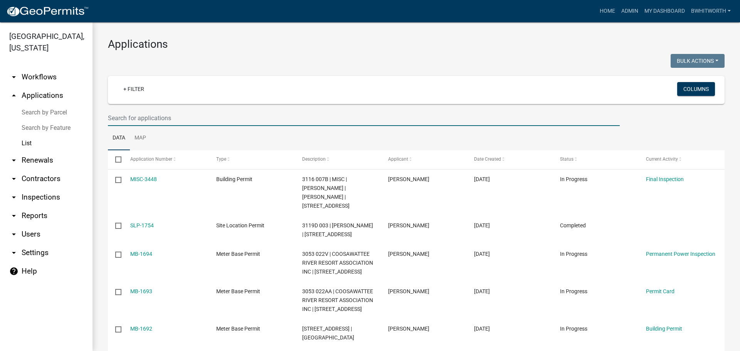
click at [257, 116] on input "text" at bounding box center [364, 118] width 512 height 16
type input "[PERSON_NAME]"
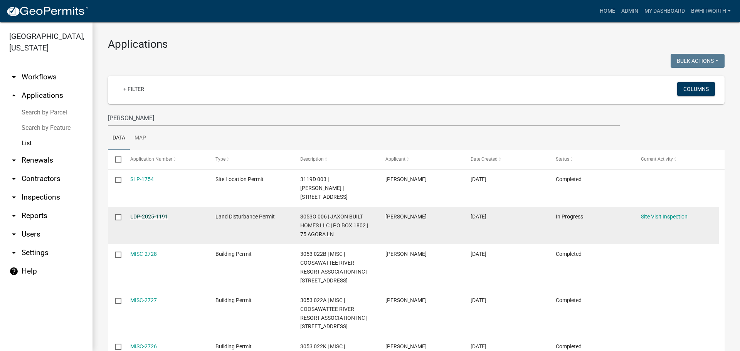
click at [144, 213] on link "LDP-2025-1191" at bounding box center [149, 216] width 38 height 6
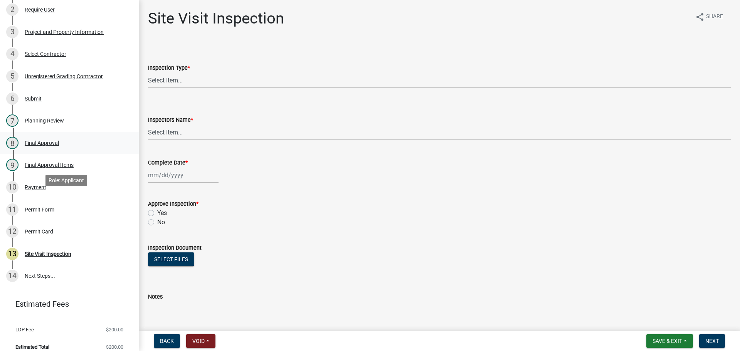
scroll to position [165, 0]
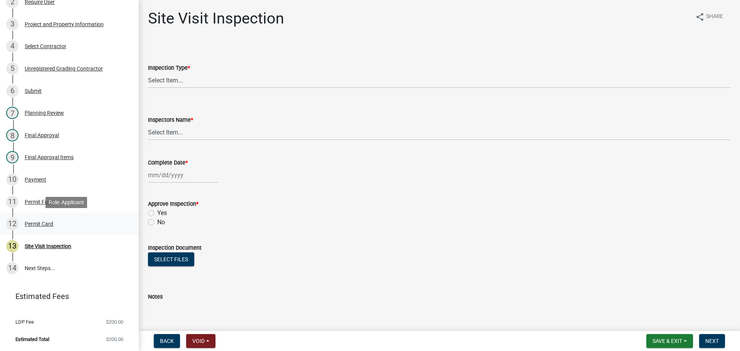
click at [22, 216] on link "12 Permit Card" at bounding box center [69, 224] width 139 height 22
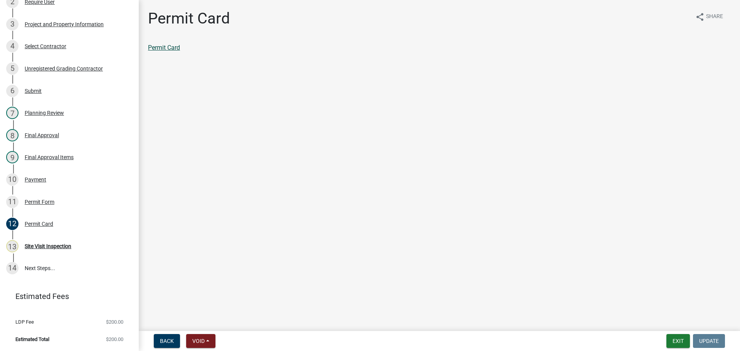
click at [166, 49] on link "Permit Card" at bounding box center [164, 47] width 32 height 7
click at [667, 336] on button "Exit" at bounding box center [678, 341] width 24 height 14
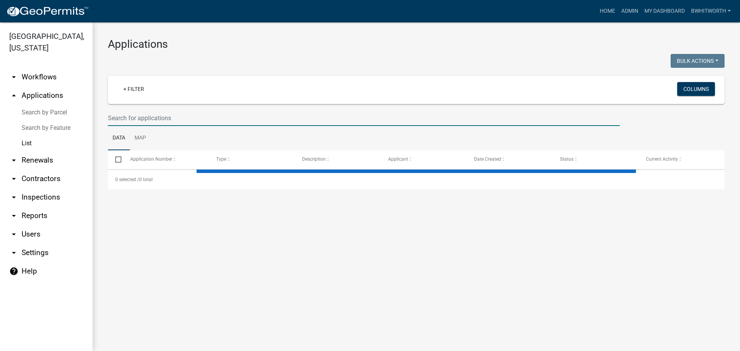
click at [194, 113] on input "text" at bounding box center [364, 118] width 512 height 16
type input "RES-3319"
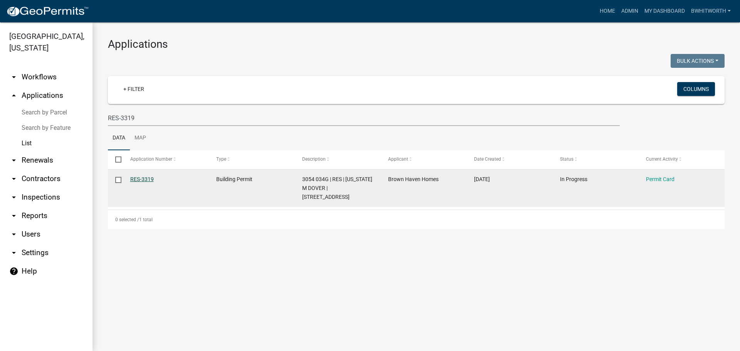
click at [146, 180] on link "RES-3319" at bounding box center [142, 179] width 24 height 6
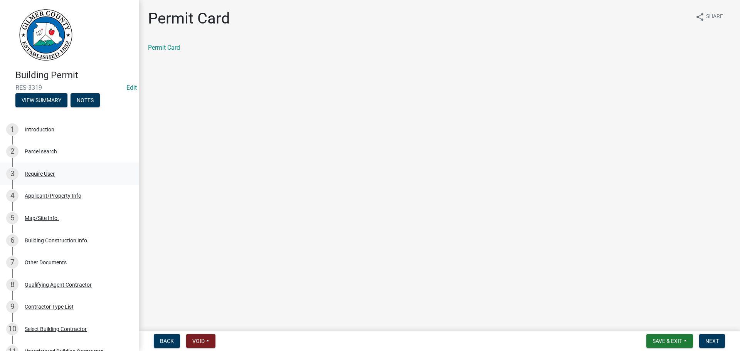
click at [42, 171] on div "Require User" at bounding box center [40, 173] width 30 height 5
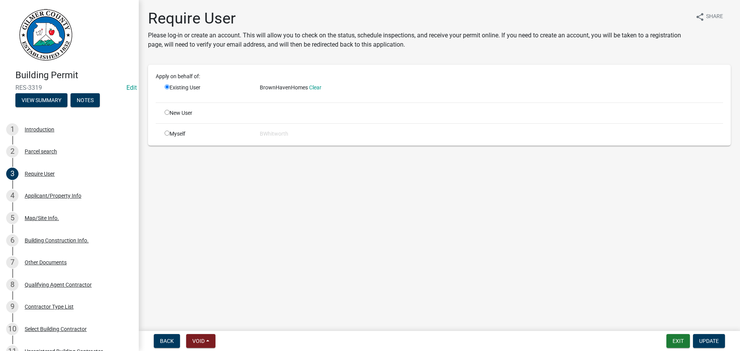
click at [167, 112] on input "radio" at bounding box center [167, 112] width 5 height 5
radio input "true"
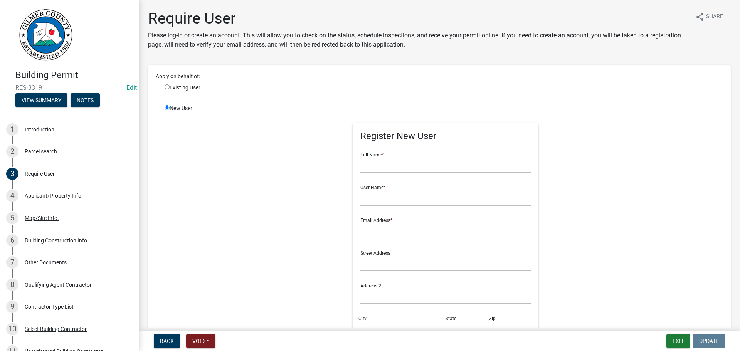
click at [168, 86] on input "radio" at bounding box center [167, 86] width 5 height 5
radio input "true"
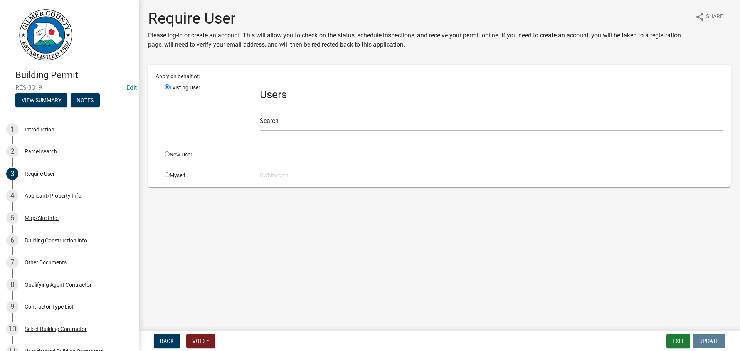
click at [167, 154] on input "radio" at bounding box center [167, 153] width 5 height 5
radio input "true"
radio input "false"
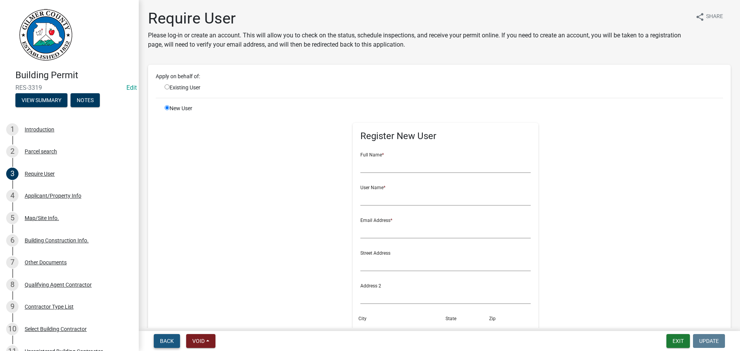
click at [171, 339] on span "Back" at bounding box center [167, 341] width 14 height 6
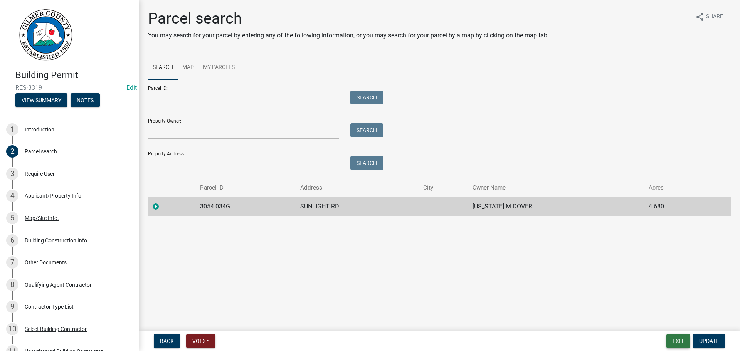
click at [678, 339] on button "Exit" at bounding box center [678, 341] width 24 height 14
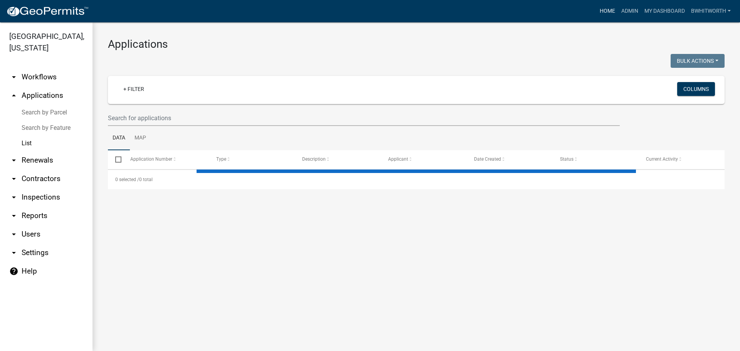
click at [607, 8] on link "Home" at bounding box center [607, 11] width 22 height 15
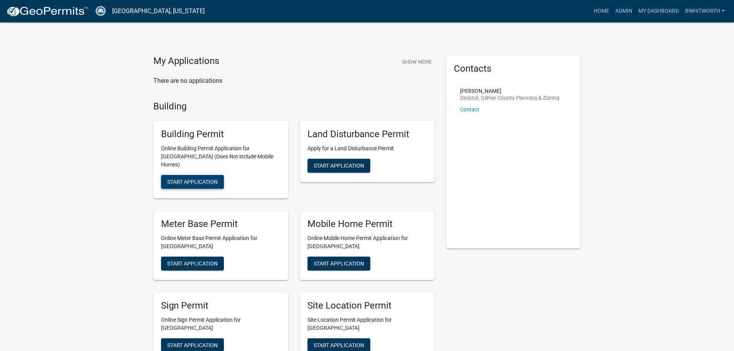
click at [193, 175] on button "Start Application" at bounding box center [192, 182] width 63 height 14
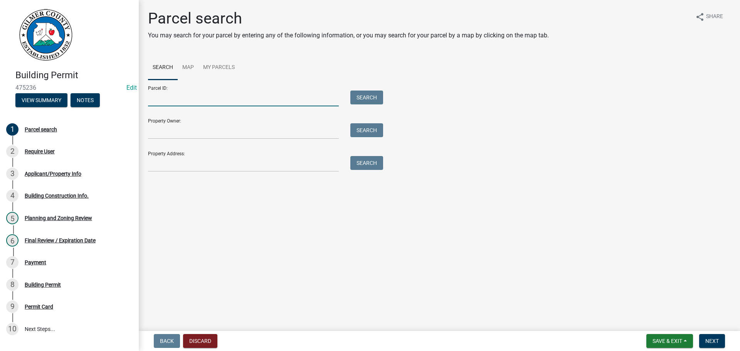
click at [189, 99] on input "Parcel ID:" at bounding box center [243, 99] width 191 height 16
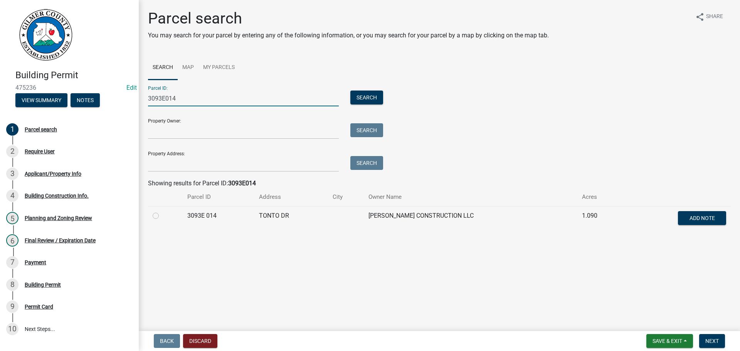
type input "3093E014"
click at [162, 211] on label at bounding box center [162, 211] width 0 height 0
click at [162, 216] on 014 "radio" at bounding box center [164, 213] width 5 height 5
radio 014 "true"
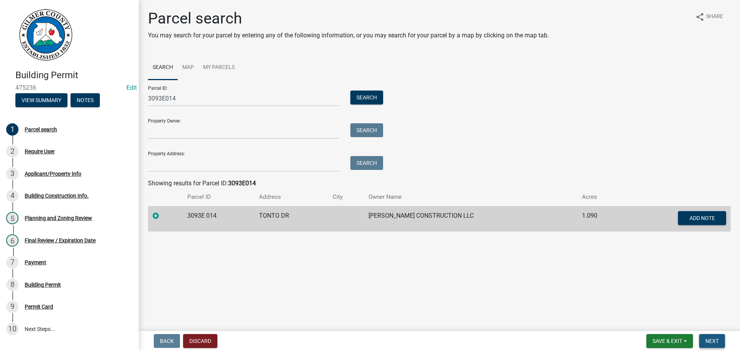
click at [714, 339] on span "Next" at bounding box center [711, 341] width 13 height 6
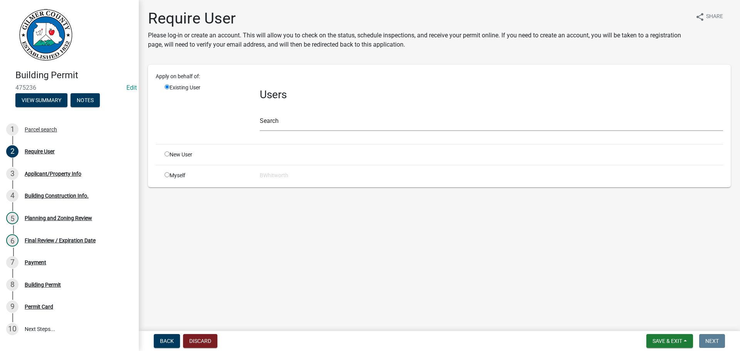
click at [167, 153] on input "radio" at bounding box center [167, 153] width 5 height 5
radio input "true"
radio input "false"
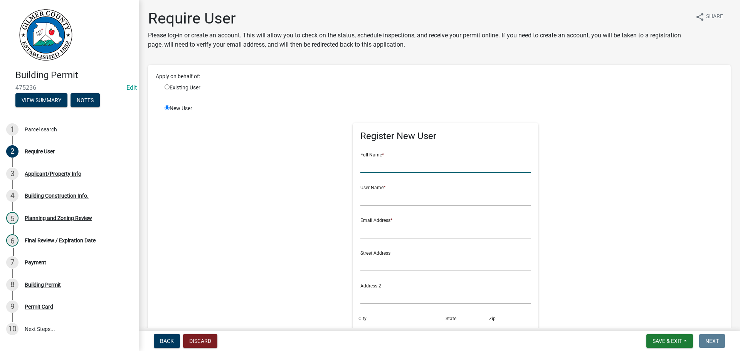
click at [409, 165] on input "text" at bounding box center [445, 165] width 171 height 16
type input "[PERSON_NAME]"
radio input "true"
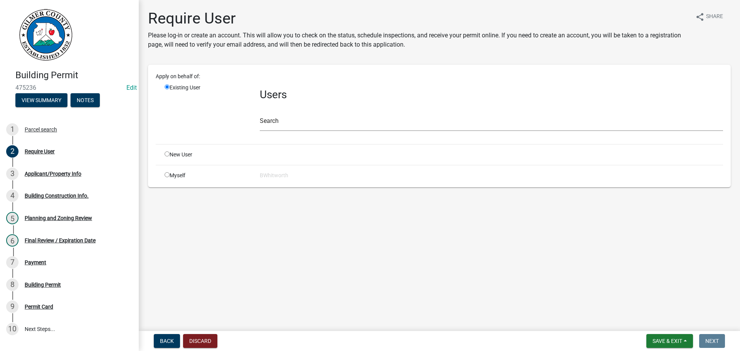
click at [166, 153] on input "radio" at bounding box center [167, 153] width 5 height 5
radio input "true"
radio input "false"
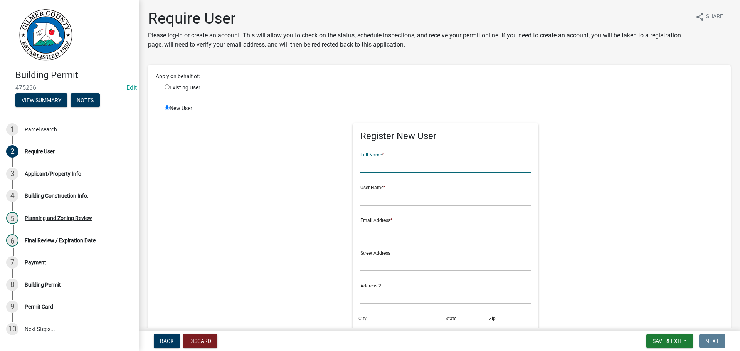
click at [442, 166] on input "text" at bounding box center [445, 165] width 171 height 16
type input "[PERSON_NAME]"
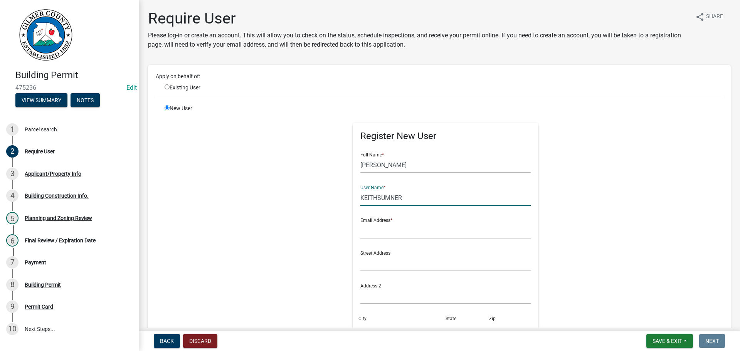
type input "KEITHSUMNER"
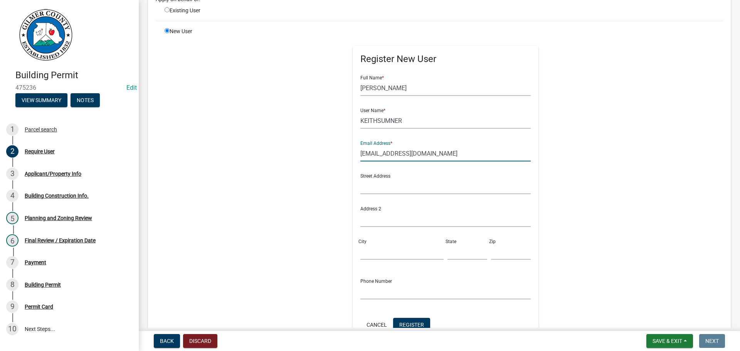
scroll to position [116, 0]
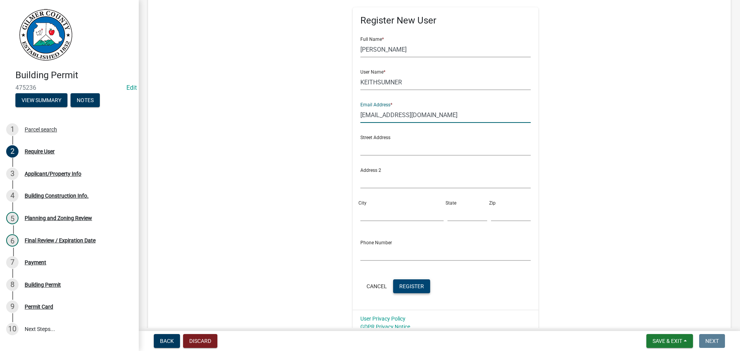
type input "[EMAIL_ADDRESS][DOMAIN_NAME]"
click at [401, 287] on span "Register" at bounding box center [411, 286] width 25 height 6
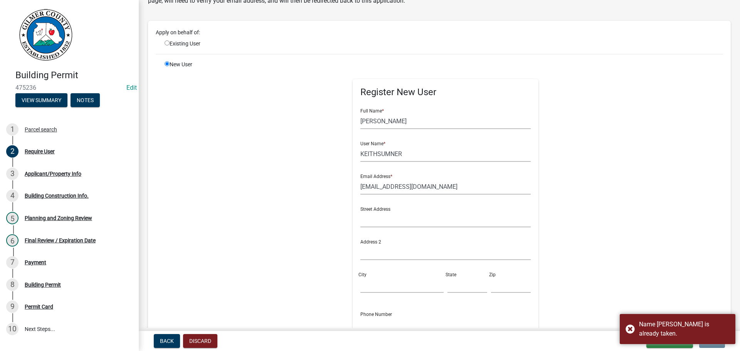
scroll to position [39, 0]
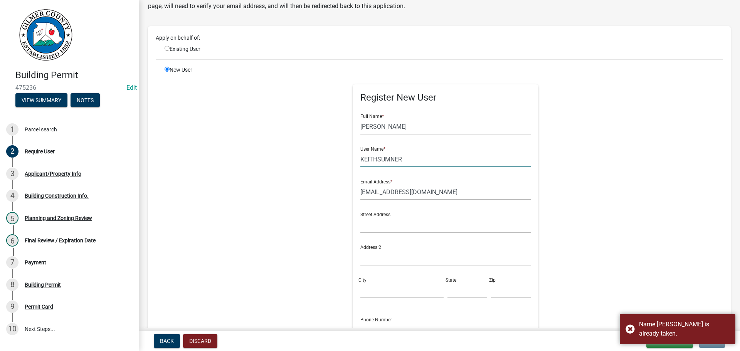
click at [404, 160] on input "KEITHSUMNER" at bounding box center [445, 159] width 171 height 16
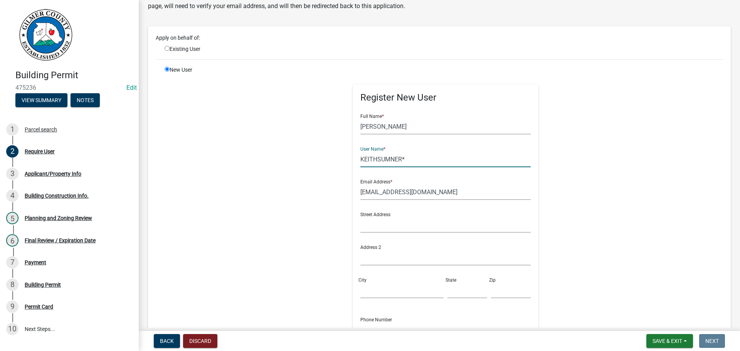
scroll to position [77, 0]
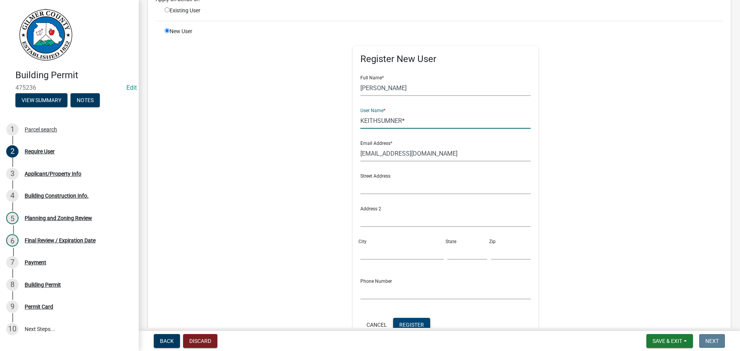
type input "KEITHSUMNER*"
click at [405, 322] on span "Register" at bounding box center [411, 324] width 25 height 6
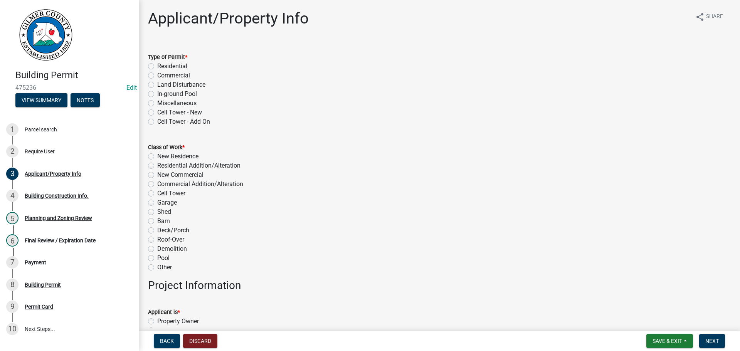
click at [157, 66] on label "Residential" at bounding box center [172, 66] width 30 height 9
click at [157, 66] on input "Residential" at bounding box center [159, 64] width 5 height 5
radio input "true"
click at [157, 156] on label "New Residence" at bounding box center [177, 156] width 41 height 9
click at [157, 156] on input "New Residence" at bounding box center [159, 154] width 5 height 5
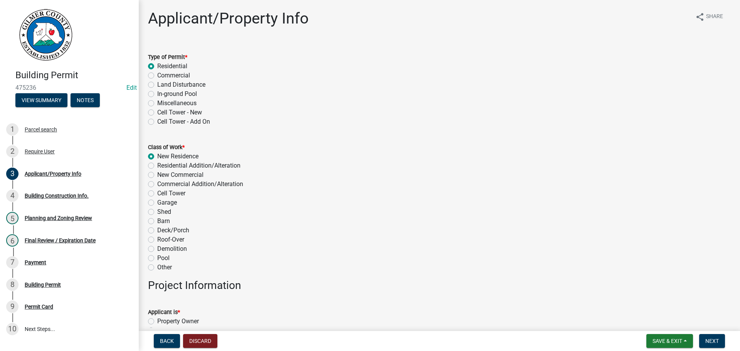
radio input "true"
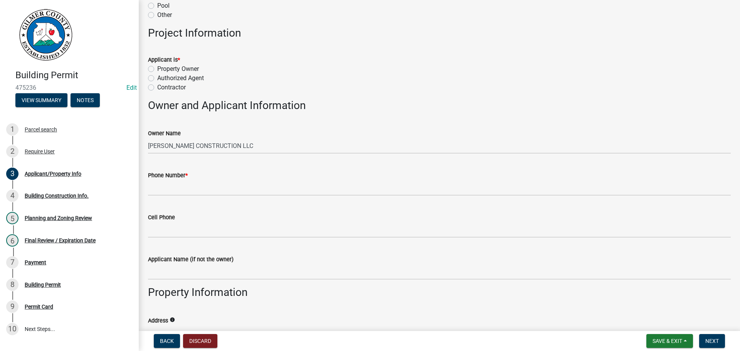
scroll to position [270, 0]
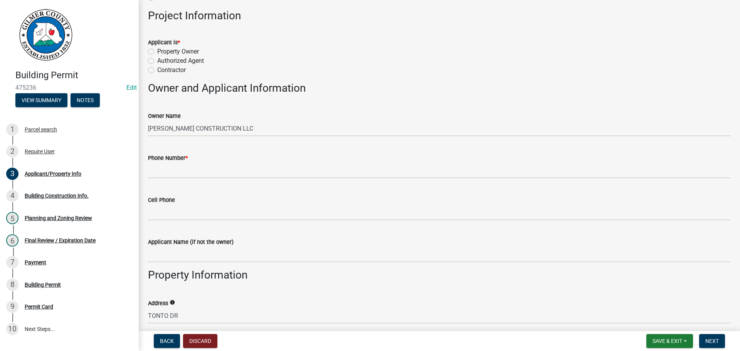
click at [157, 60] on label "Authorized Agent" at bounding box center [180, 60] width 47 height 9
click at [157, 60] on input "Authorized Agent" at bounding box center [159, 58] width 5 height 5
radio input "true"
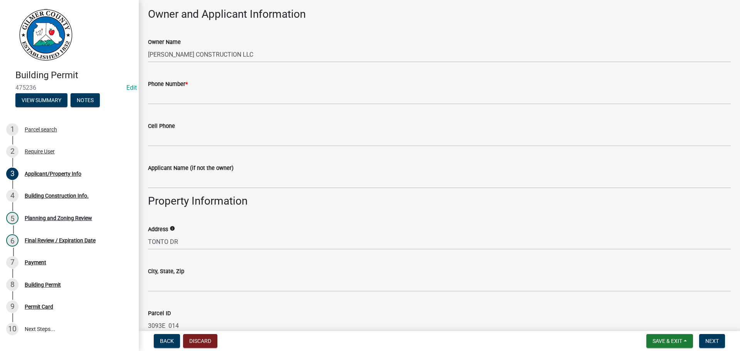
scroll to position [347, 0]
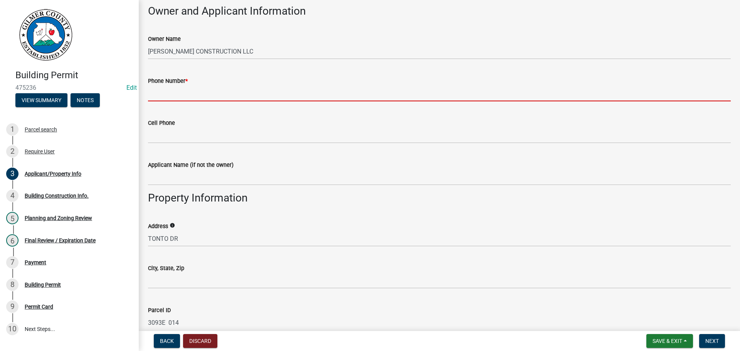
click at [205, 93] on input "Phone Number *" at bounding box center [439, 94] width 583 height 16
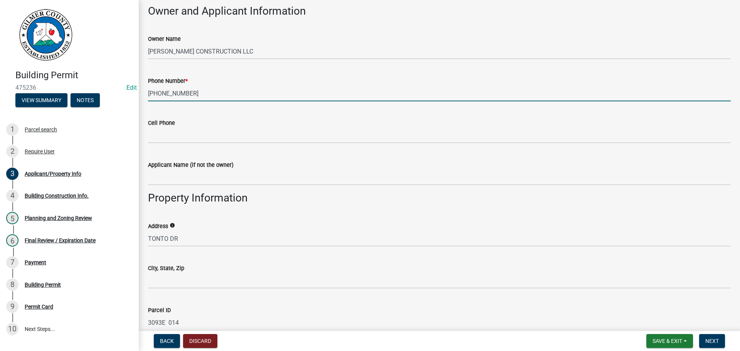
type input "[PHONE_NUMBER]"
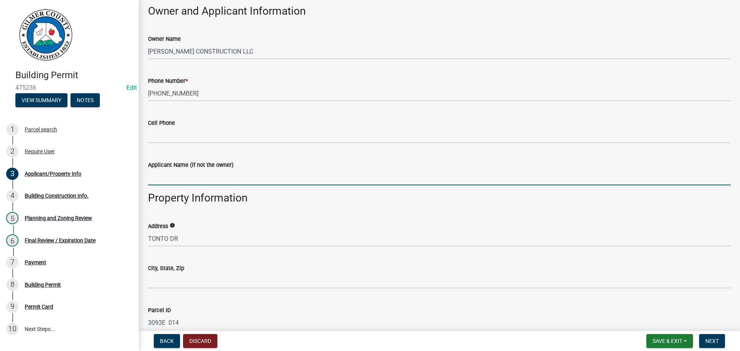
click at [179, 178] on input "Applicant Name (if not the owner)" at bounding box center [439, 178] width 583 height 16
type input "[PERSON_NAME]"
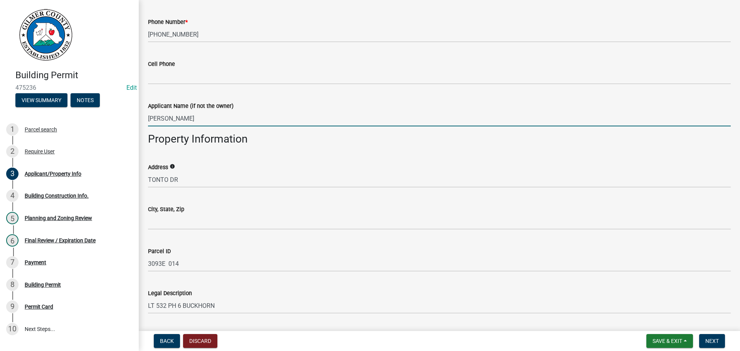
scroll to position [424, 0]
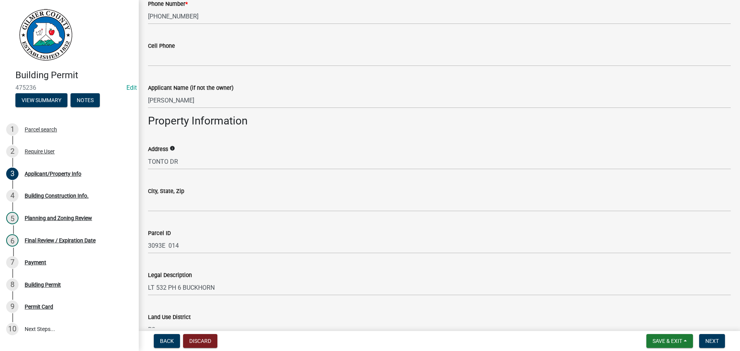
click at [147, 158] on div "Address info TONTO DR" at bounding box center [439, 152] width 594 height 36
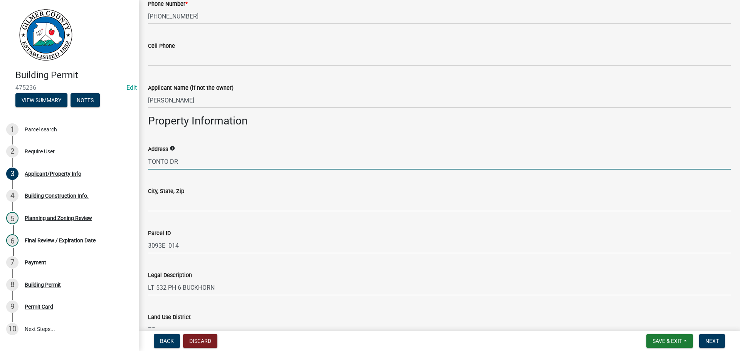
click at [148, 160] on input "TONTO DR" at bounding box center [439, 162] width 583 height 16
type input "287 TONTO DR"
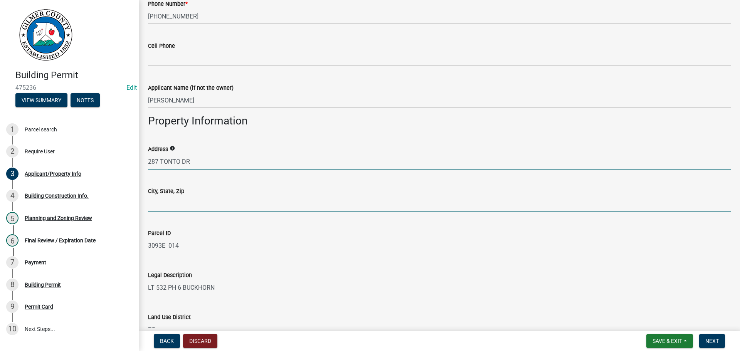
click at [184, 199] on input "City, State, Zip" at bounding box center [439, 204] width 583 height 16
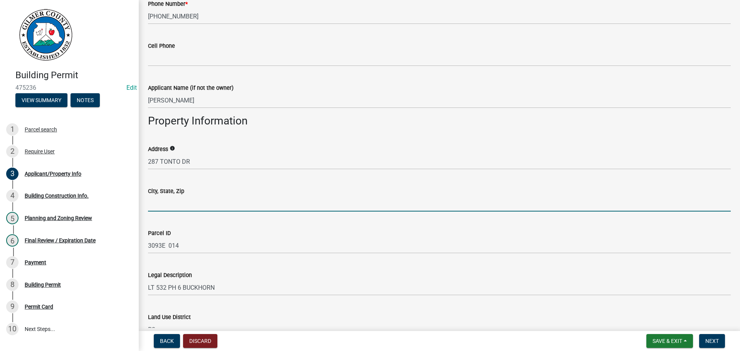
type input "ELLIJAY GA 30540"
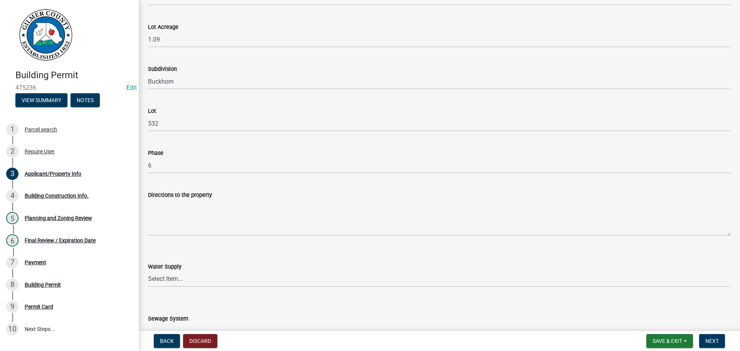
scroll to position [925, 0]
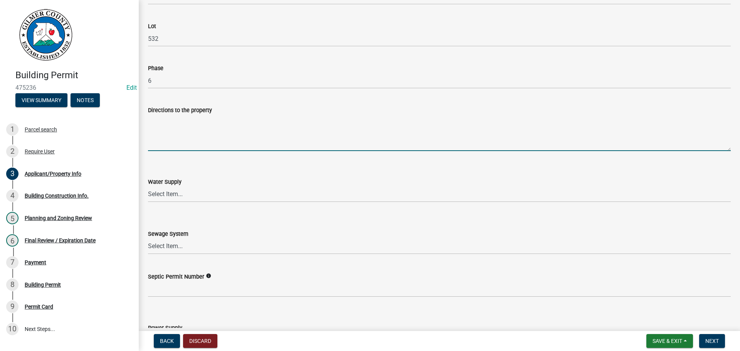
click at [187, 136] on textarea "Directions to the property" at bounding box center [439, 133] width 583 height 36
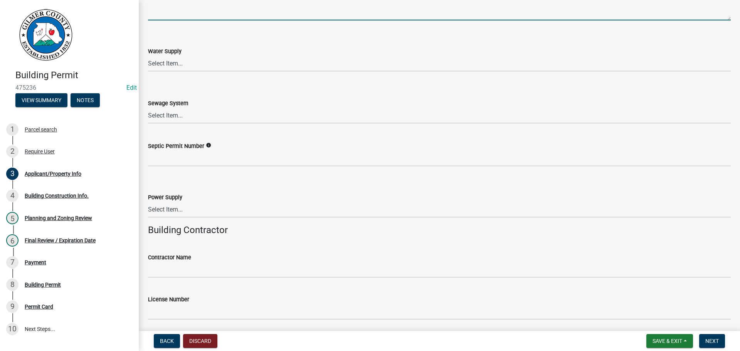
scroll to position [1079, 0]
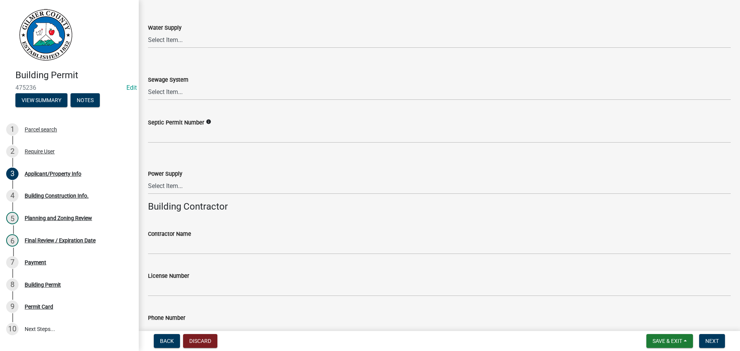
type textarea "BOARDTOWN RD, RT ON SHENEDOA DR, RT ON SHENEDOA DR, RT ON TONTO WILL BE ON LT"
click at [188, 40] on select "Select Item... Well Community Public Spring" at bounding box center [439, 40] width 583 height 16
click at [148, 32] on select "Select Item... Well Community Public Spring" at bounding box center [439, 40] width 583 height 16
select select "6d3c22a4-bb85-4608-b1e4-8a8b34b9a216"
click at [183, 86] on select "Select Item... Septic Community Public" at bounding box center [439, 92] width 583 height 16
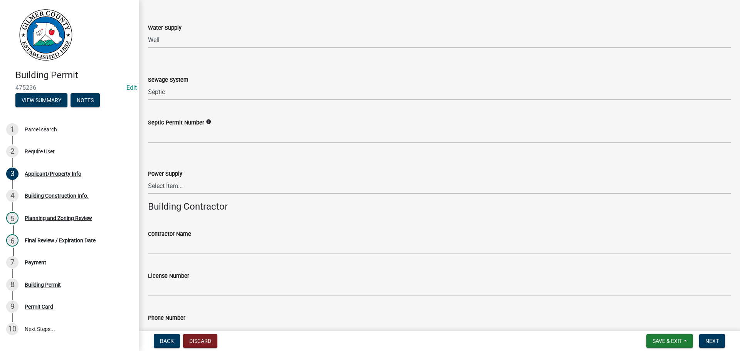
click at [148, 84] on select "Select Item... Septic Community Public" at bounding box center [439, 92] width 583 height 16
select select "92a37e23-3b7d-408e-b3c7-0afbe39b0942"
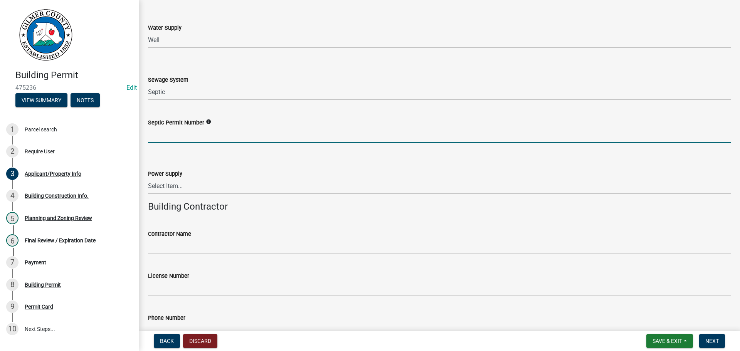
click at [177, 134] on input "Septic Permit Number" at bounding box center [439, 135] width 583 height 16
type input "05877"
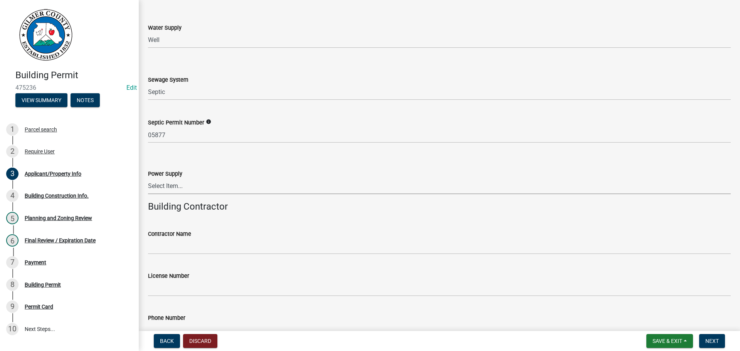
click at [178, 188] on select "Select Item... Amicalola EMC [GEOGRAPHIC_DATA] EMC Tri-State Power [US_STATE] P…" at bounding box center [439, 186] width 583 height 16
click at [148, 178] on select "Select Item... Amicalola EMC [GEOGRAPHIC_DATA] EMC Tri-State Power [US_STATE] P…" at bounding box center [439, 186] width 583 height 16
select select "c9feaa94-b03b-4165-97cf-90fdf63947c5"
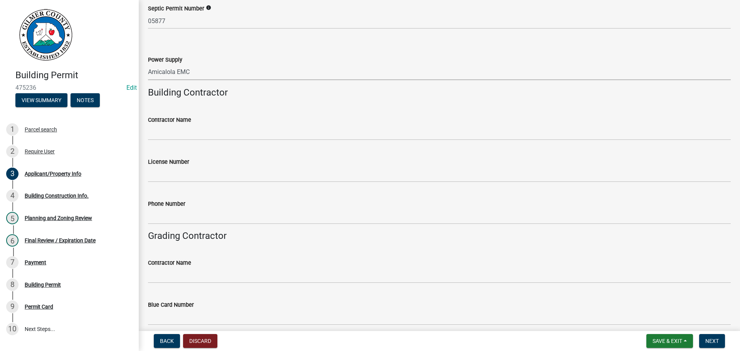
scroll to position [1194, 0]
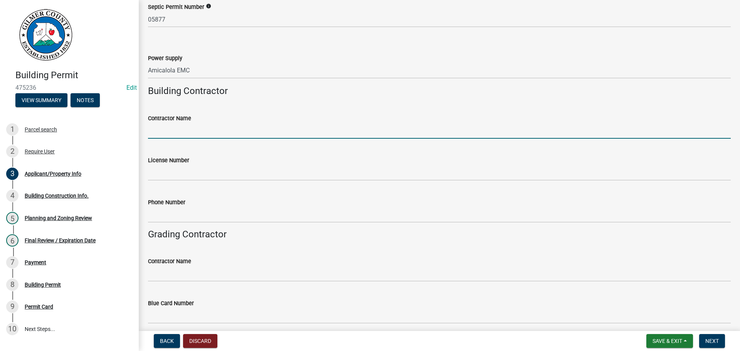
click at [164, 129] on input "Contractor Name" at bounding box center [439, 131] width 583 height 16
type input "[PERSON_NAME]"
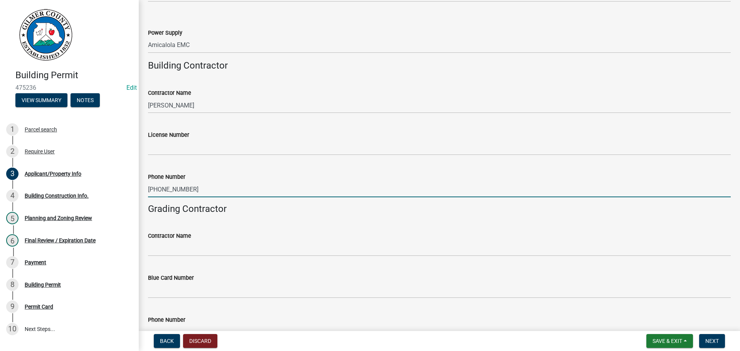
scroll to position [1268, 0]
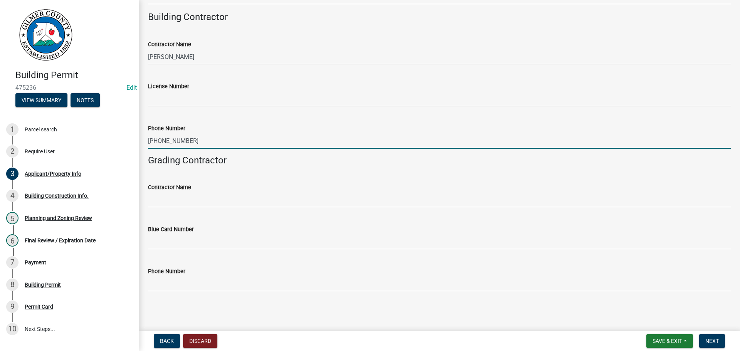
type input "[PHONE_NUMBER]"
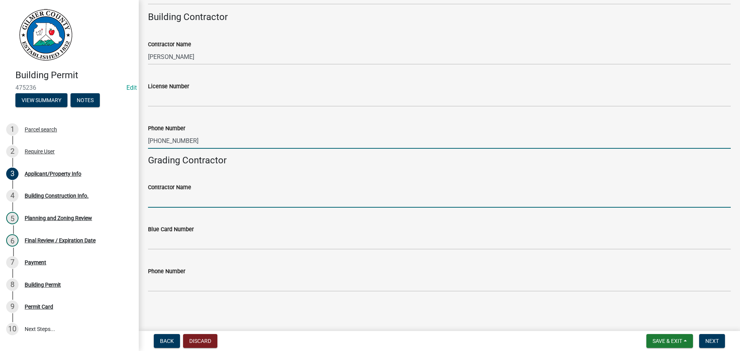
click at [182, 201] on input "Contractor Name" at bounding box center [439, 200] width 583 height 16
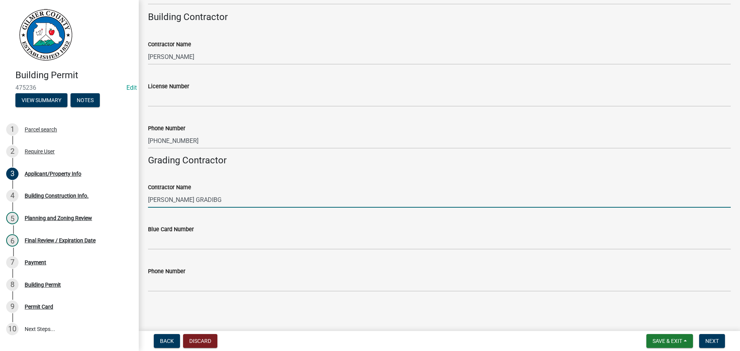
click at [196, 199] on input "[PERSON_NAME] GRADIBG" at bounding box center [439, 200] width 583 height 16
type input "[PERSON_NAME] GRADING"
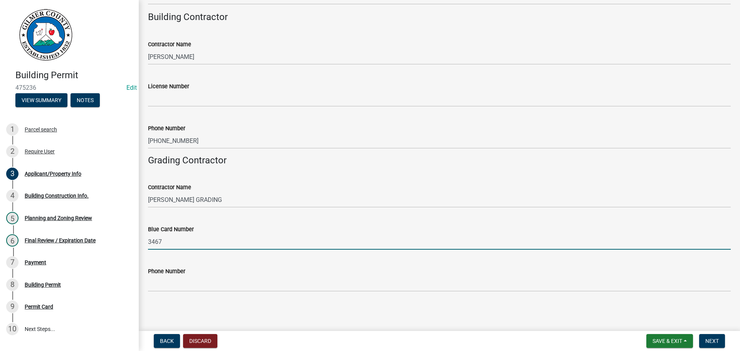
type input "3467"
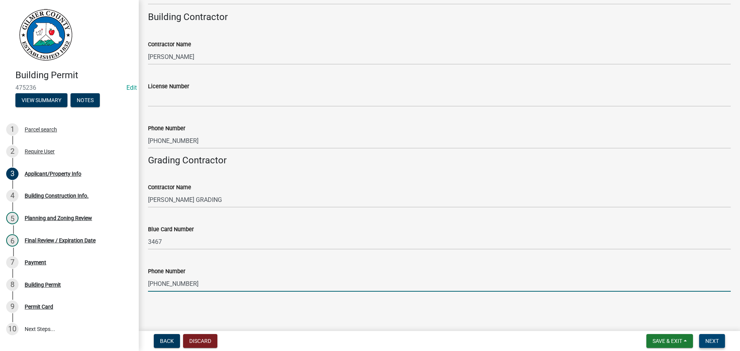
type input "[PHONE_NUMBER]"
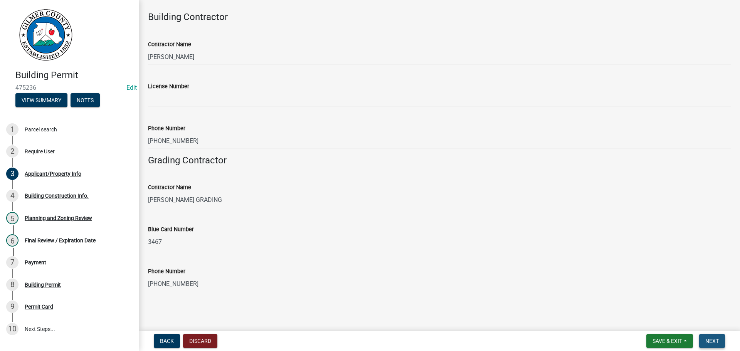
click at [714, 342] on span "Next" at bounding box center [711, 341] width 13 height 6
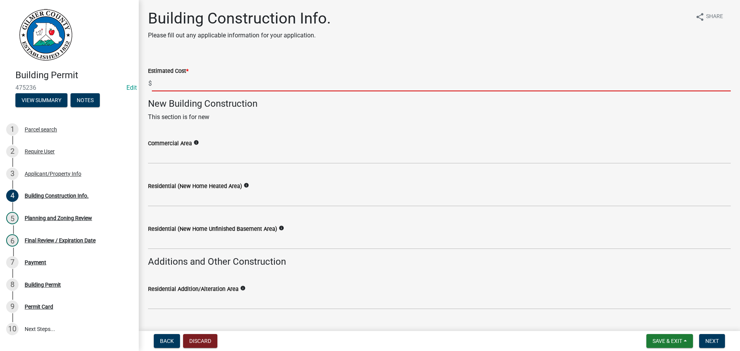
click at [191, 86] on input "text" at bounding box center [441, 84] width 579 height 16
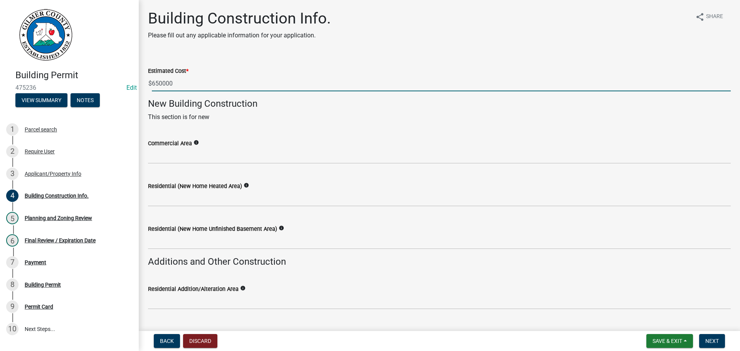
type input "650000"
click at [292, 123] on wm-data-entity-input "New Building Construction This section is for new" at bounding box center [439, 113] width 583 height 30
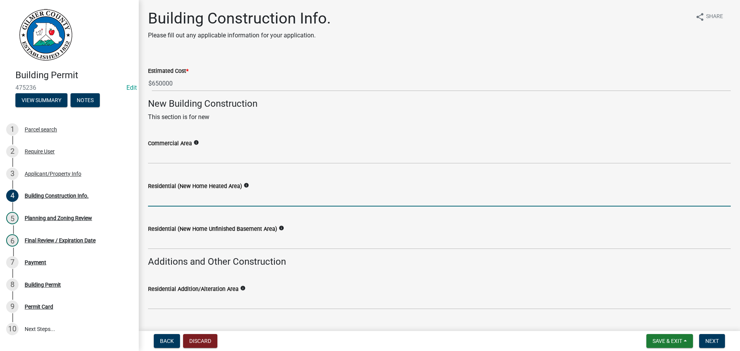
click at [181, 199] on input "text" at bounding box center [439, 199] width 583 height 16
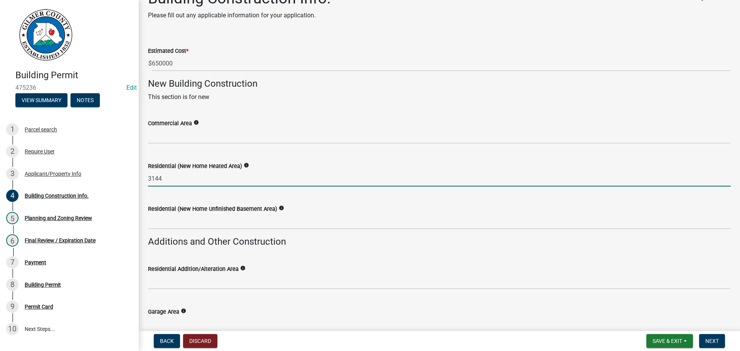
scroll to position [116, 0]
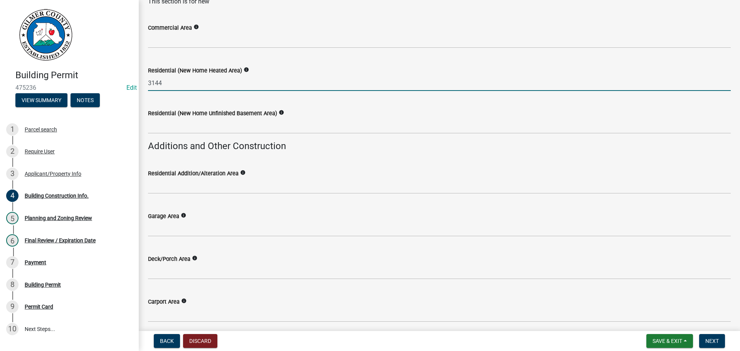
type input "3144"
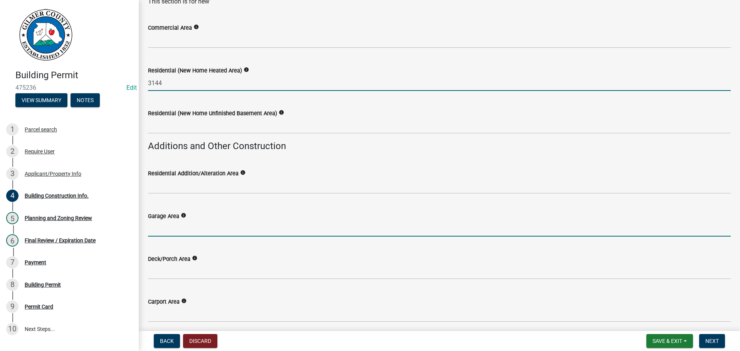
click at [228, 224] on input "text" at bounding box center [439, 229] width 583 height 16
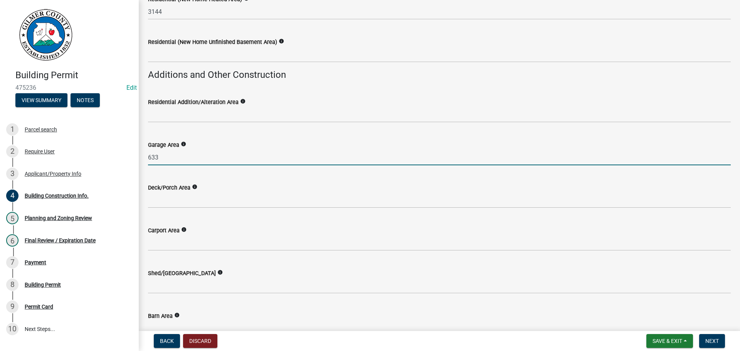
scroll to position [193, 0]
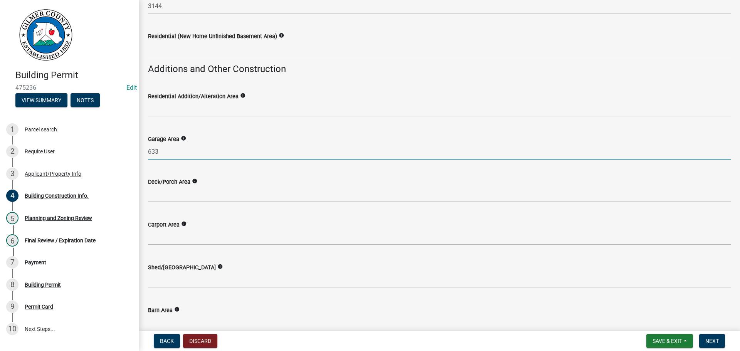
type input "633"
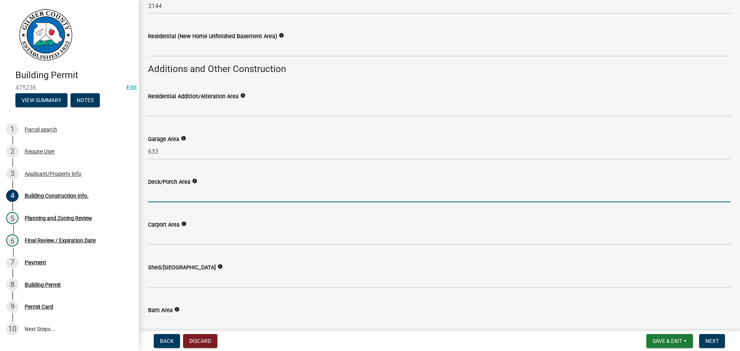
click at [173, 198] on input "text" at bounding box center [439, 194] width 583 height 16
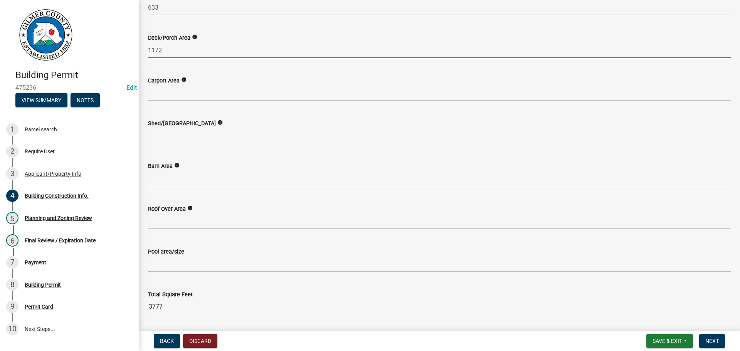
scroll to position [360, 0]
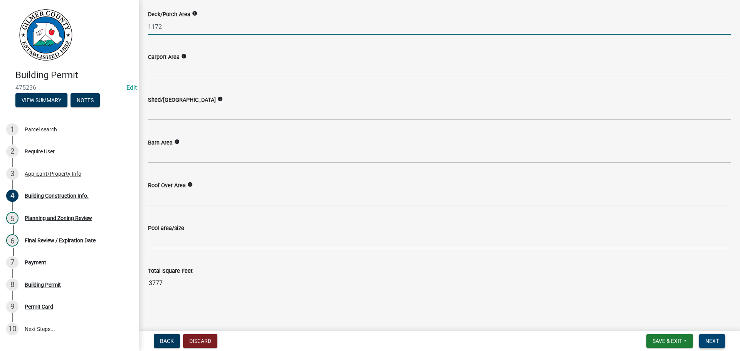
type input "1172"
click at [714, 338] on span "Next" at bounding box center [711, 341] width 13 height 6
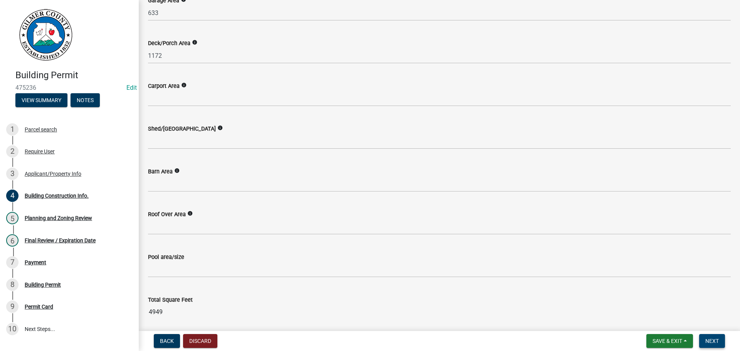
click at [714, 338] on span "Next" at bounding box center [711, 341] width 13 height 6
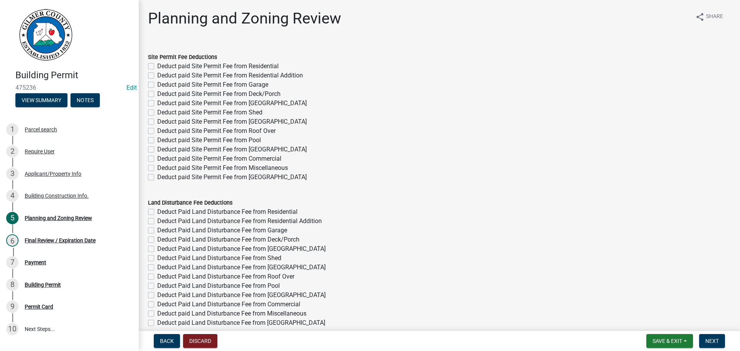
click at [157, 66] on label "Deduct paid Site Permit Fee from Residential" at bounding box center [217, 66] width 121 height 9
click at [157, 66] on input "Deduct paid Site Permit Fee from Residential" at bounding box center [159, 64] width 5 height 5
checkbox input "true"
checkbox input "false"
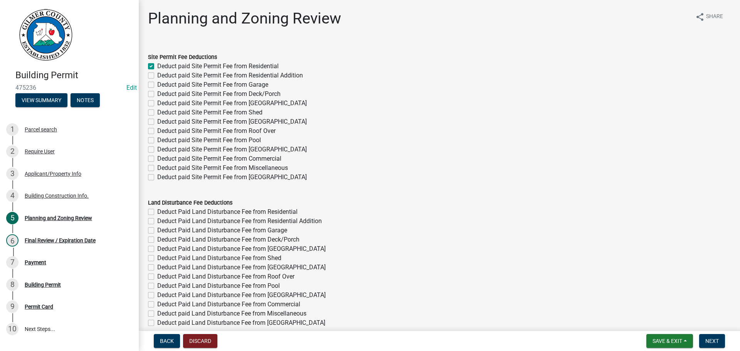
checkbox input "false"
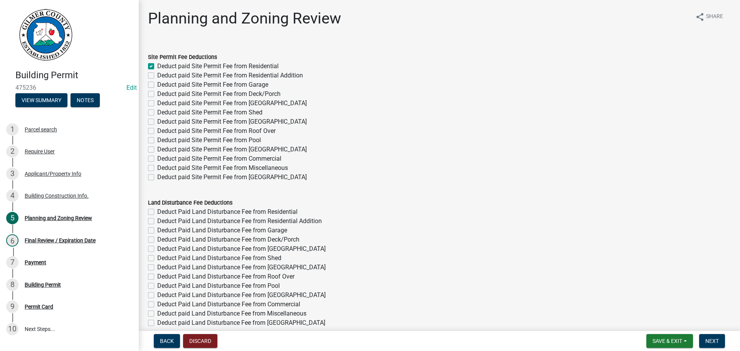
checkbox input "false"
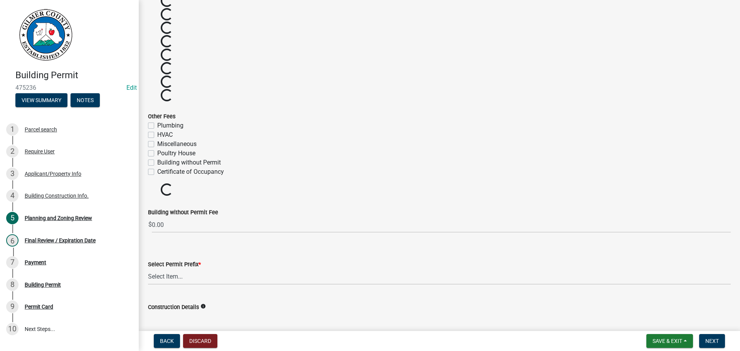
scroll to position [1020, 0]
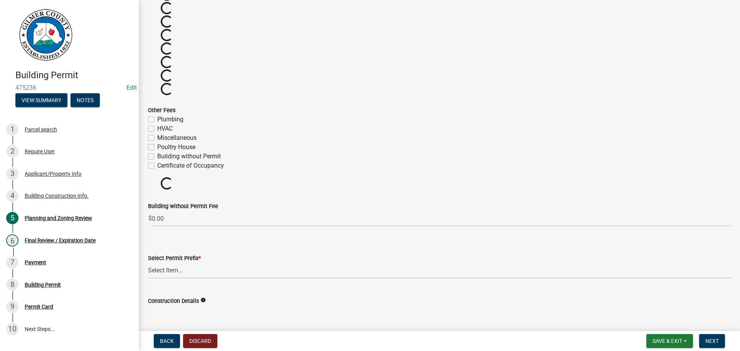
click at [157, 166] on label "Certificate of Occupancy" at bounding box center [190, 165] width 67 height 9
click at [157, 166] on input "Certificate of Occupancy" at bounding box center [159, 163] width 5 height 5
checkbox input "true"
checkbox input "false"
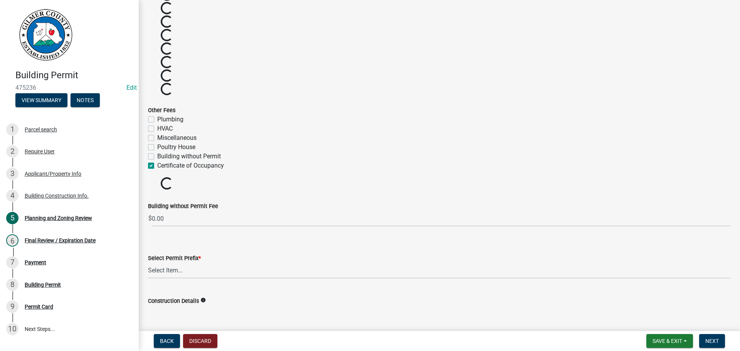
checkbox input "false"
checkbox input "true"
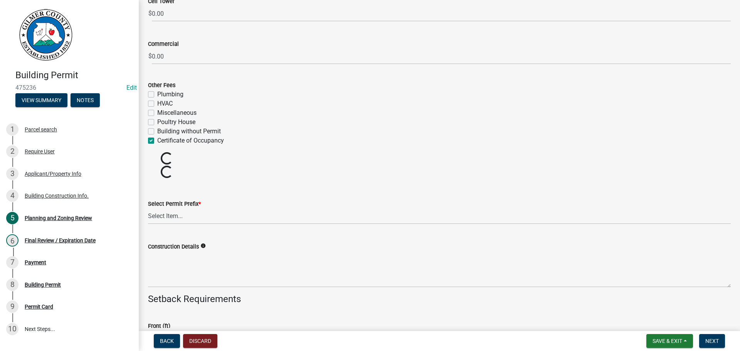
scroll to position [1325, 0]
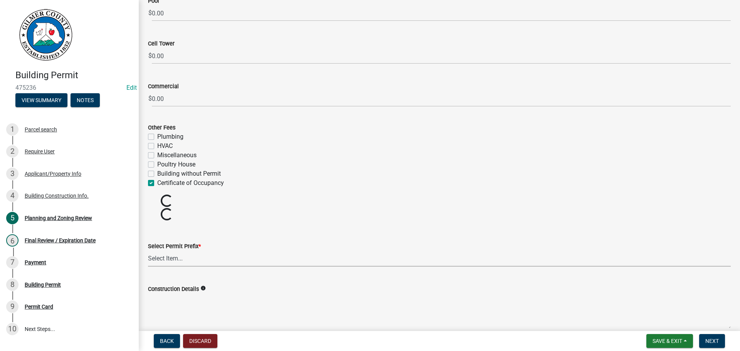
click at [176, 263] on select "Select Item... RES COMM MB LAND POOL MISC CELL TOWER - NEW CELL TOWER - ADD ON" at bounding box center [439, 259] width 583 height 16
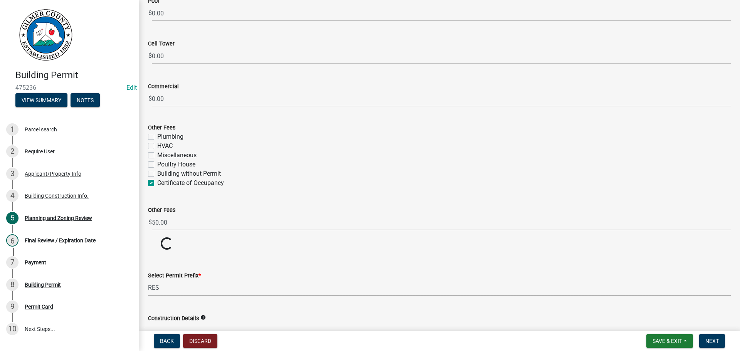
click at [148, 280] on select "Select Item... RES COMM MB LAND POOL MISC CELL TOWER - NEW CELL TOWER - ADD ON" at bounding box center [439, 288] width 583 height 16
select select "b5c39336-92b9-49ce-a0a5-4e9e9babf743"
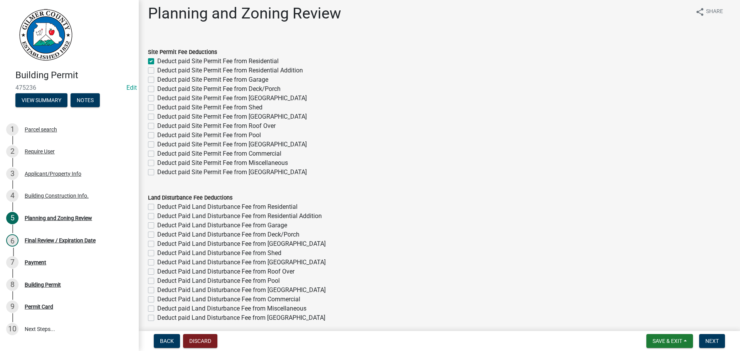
scroll to position [0, 0]
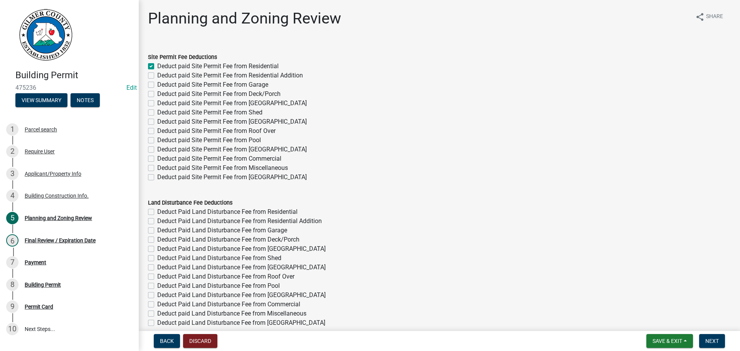
click at [157, 210] on label "Deduct Paid Land Disturbance Fee from Residential" at bounding box center [227, 211] width 140 height 9
click at [157, 210] on input "Deduct Paid Land Disturbance Fee from Residential" at bounding box center [159, 209] width 5 height 5
checkbox input "true"
checkbox input "false"
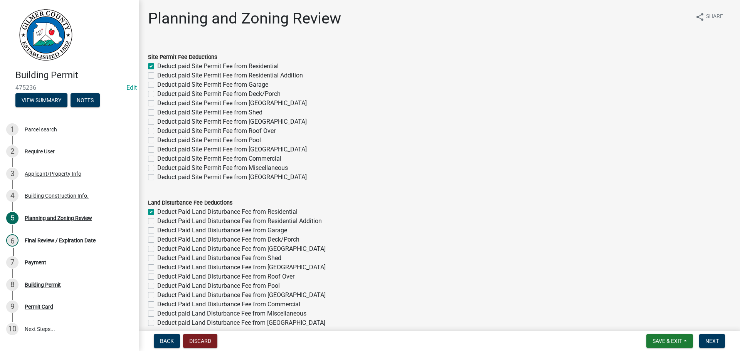
checkbox input "false"
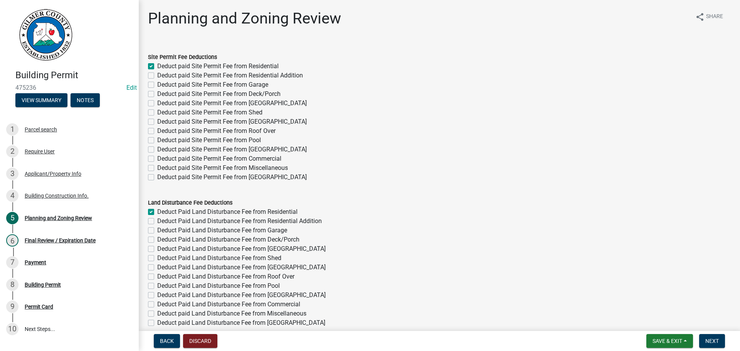
checkbox input "false"
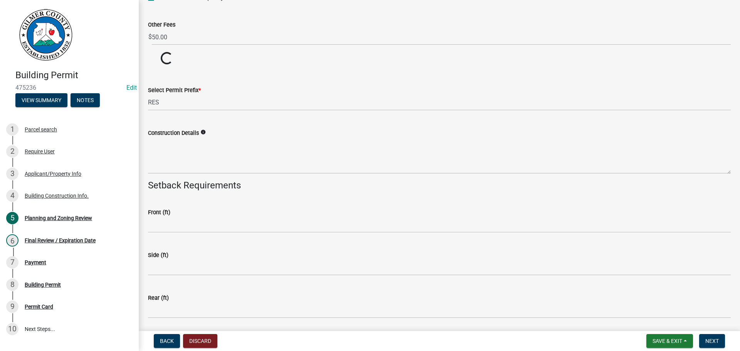
scroll to position [1539, 0]
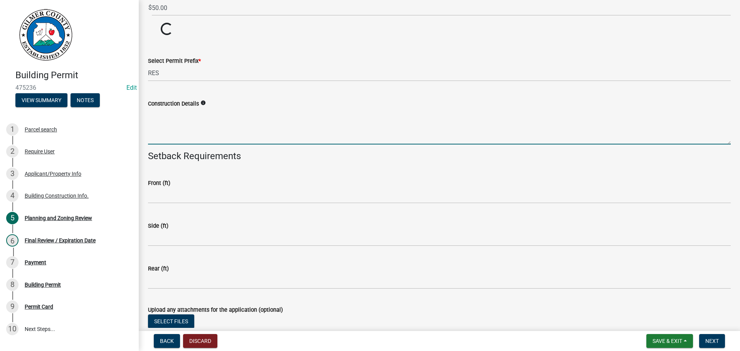
click at [216, 128] on textarea "Construction Details" at bounding box center [439, 126] width 583 height 36
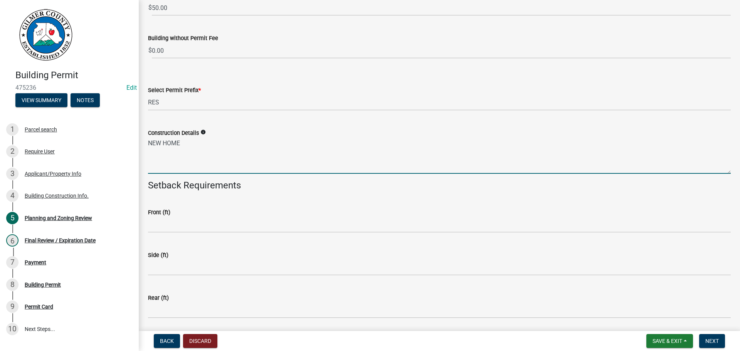
scroll to position [1616, 0]
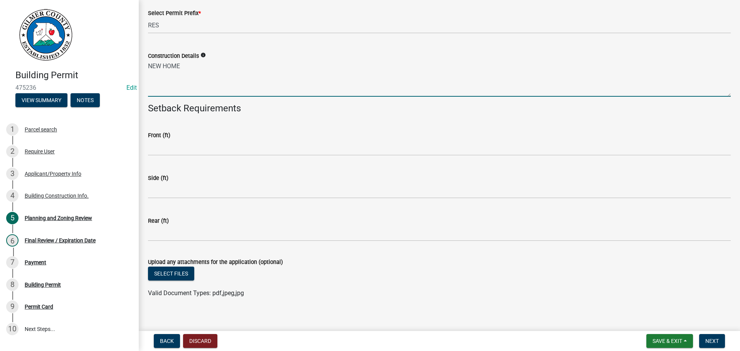
type textarea "NEW HOME"
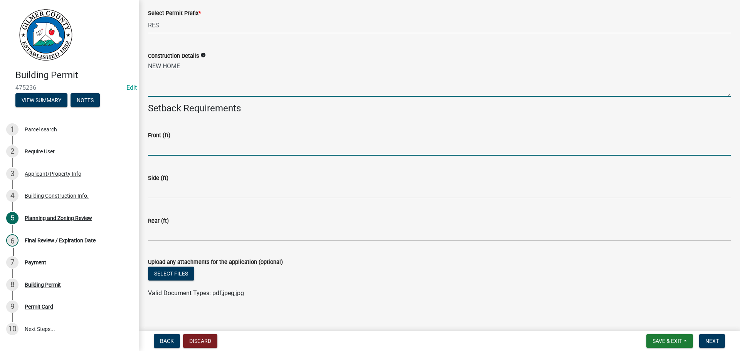
click at [189, 144] on input "text" at bounding box center [439, 148] width 583 height 16
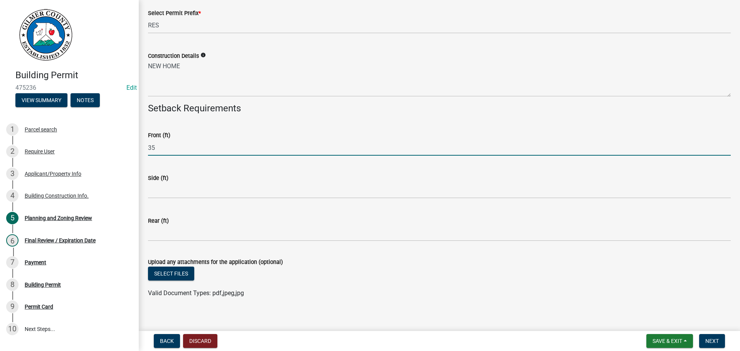
type input "35"
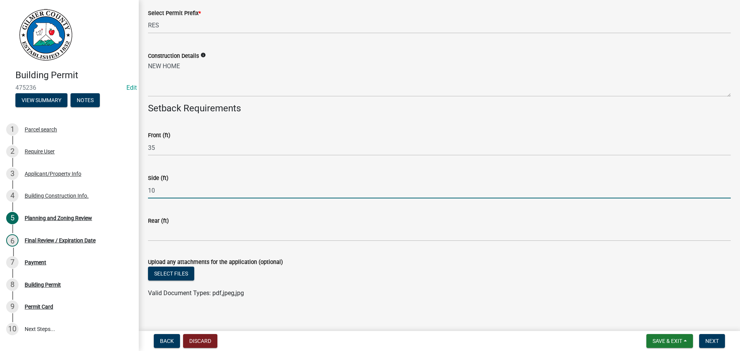
type input "10"
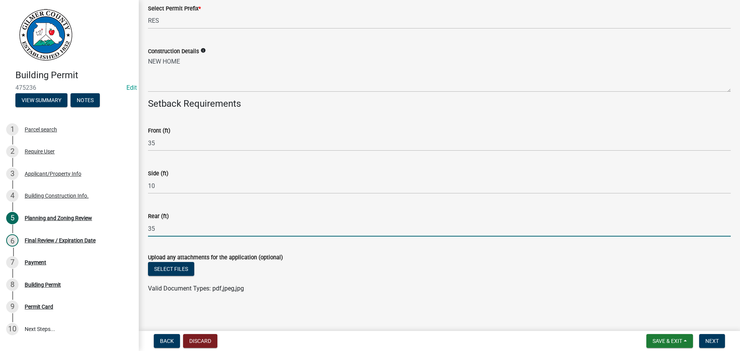
scroll to position [1623, 0]
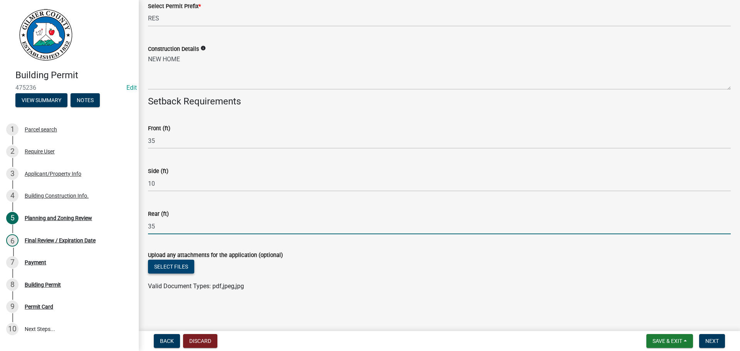
type input "35"
click at [175, 265] on button "Select files" at bounding box center [171, 267] width 46 height 14
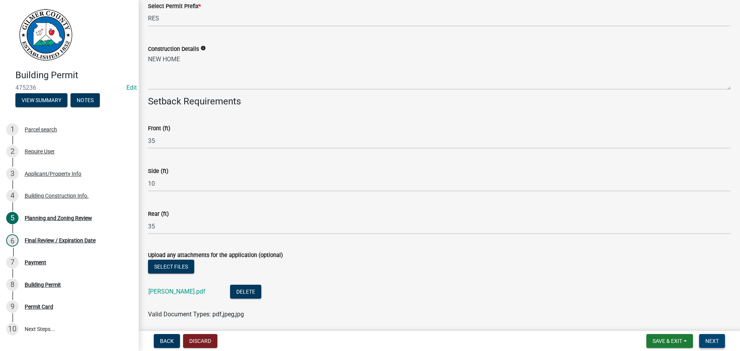
click at [711, 340] on span "Next" at bounding box center [711, 341] width 13 height 6
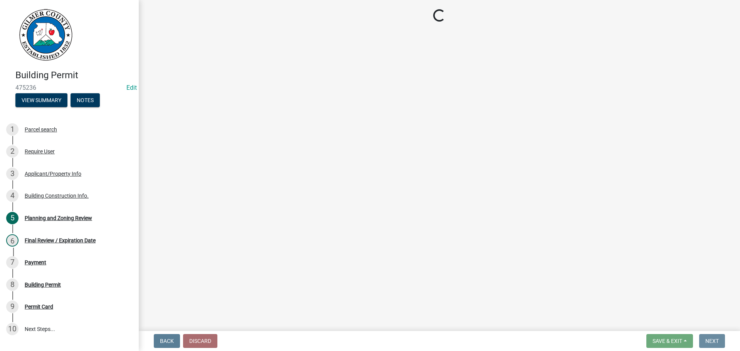
scroll to position [0, 0]
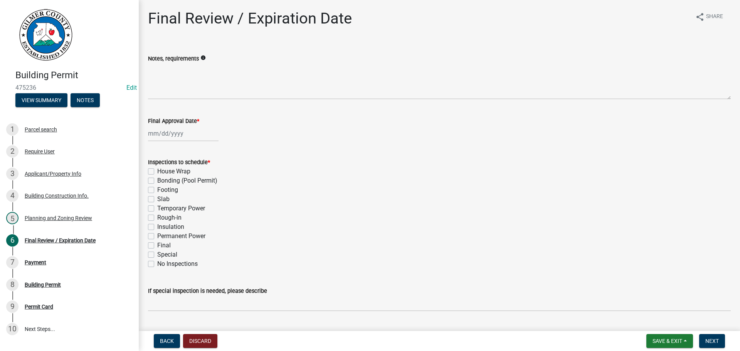
click at [171, 133] on div at bounding box center [183, 134] width 71 height 16
select select "9"
select select "2025"
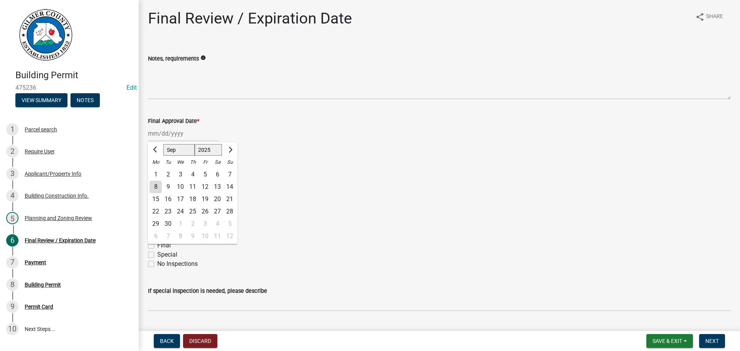
click at [158, 186] on div "8" at bounding box center [155, 187] width 12 height 12
type input "[DATE]"
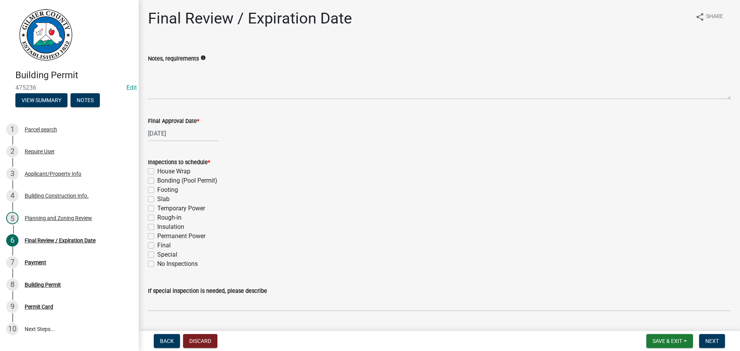
click at [157, 197] on label "Slab" at bounding box center [163, 199] width 12 height 9
click at [157, 197] on input "Slab" at bounding box center [159, 197] width 5 height 5
checkbox input "true"
checkbox input "false"
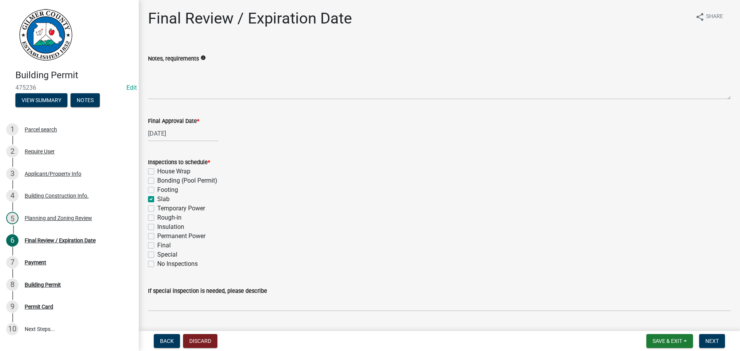
checkbox input "false"
checkbox input "true"
checkbox input "false"
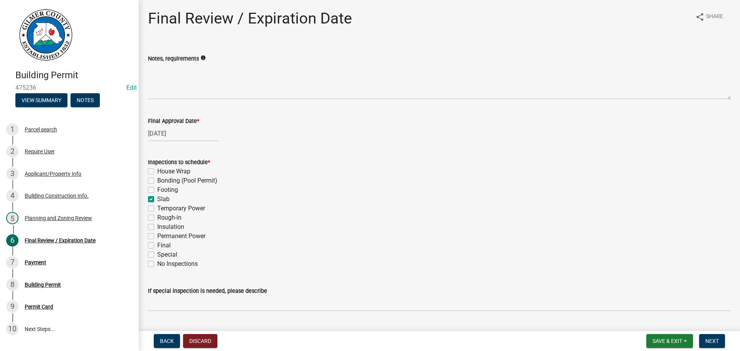
checkbox input "false"
click at [157, 190] on label "Footing" at bounding box center [167, 189] width 21 height 9
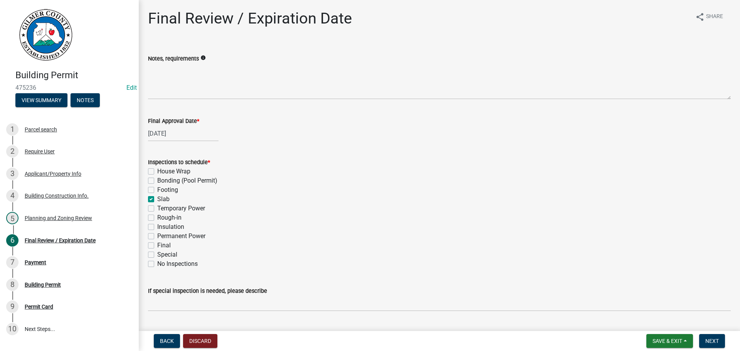
click at [157, 190] on input "Footing" at bounding box center [159, 187] width 5 height 5
checkbox input "true"
checkbox input "false"
checkbox input "true"
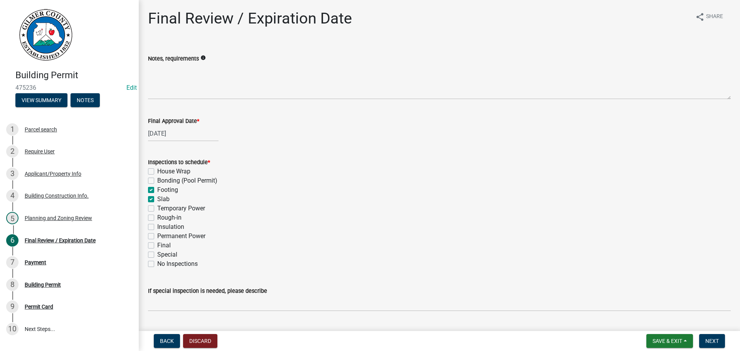
checkbox input "true"
checkbox input "false"
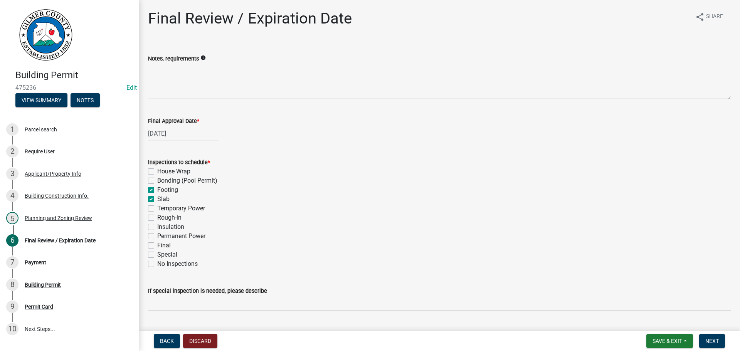
checkbox input "false"
click at [157, 216] on label "Rough-in" at bounding box center [169, 217] width 24 height 9
click at [157, 216] on input "Rough-in" at bounding box center [159, 215] width 5 height 5
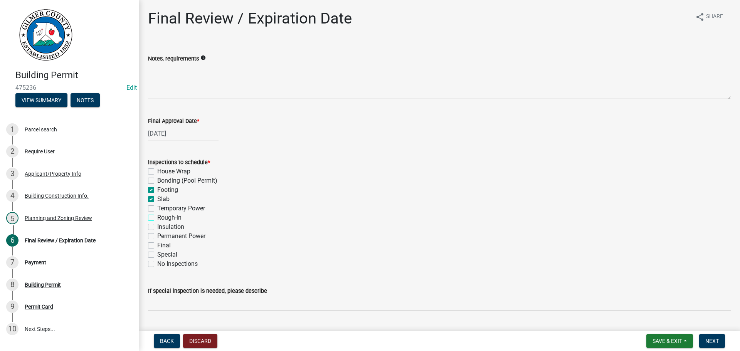
checkbox input "true"
checkbox input "false"
checkbox input "true"
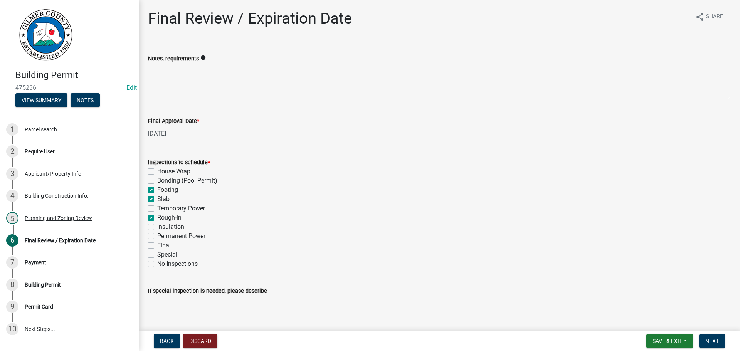
checkbox input "false"
checkbox input "true"
checkbox input "false"
click at [157, 235] on label "Permanent Power" at bounding box center [181, 236] width 48 height 9
click at [157, 235] on input "Permanent Power" at bounding box center [159, 234] width 5 height 5
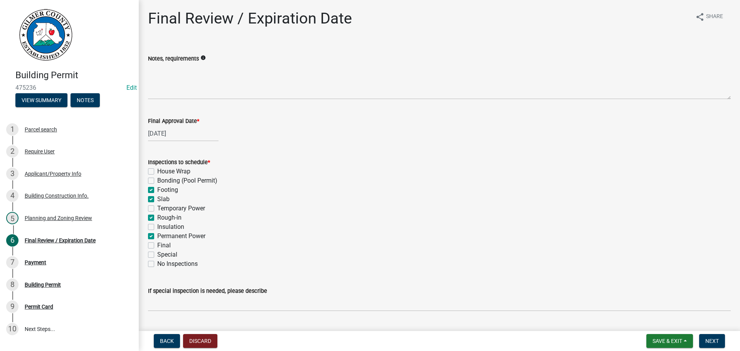
click at [157, 247] on label "Final" at bounding box center [163, 245] width 13 height 9
click at [157, 246] on input "Final" at bounding box center [159, 243] width 5 height 5
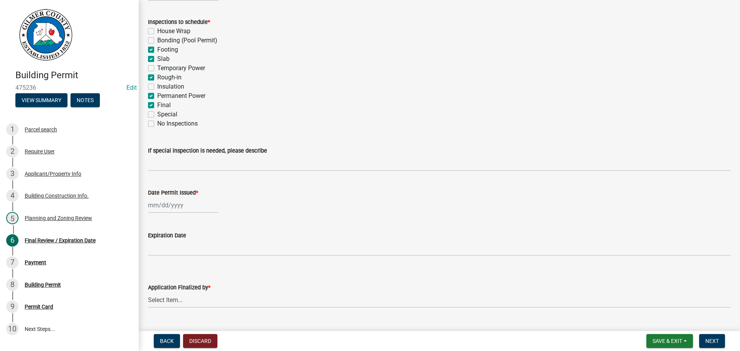
scroll to position [157, 0]
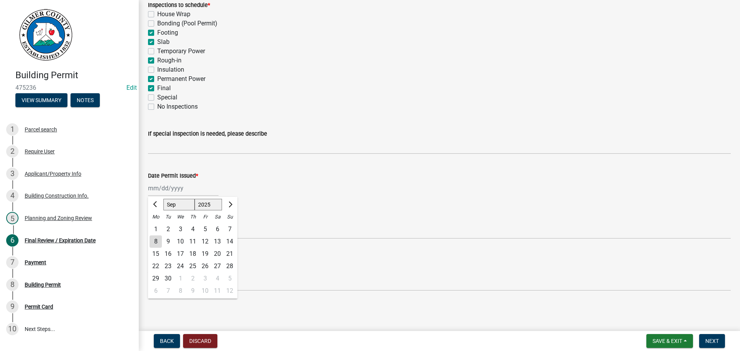
click at [159, 191] on div "[PERSON_NAME] Feb Mar Apr [PERSON_NAME][DATE] Oct Nov [DATE] 1526 1527 1528 152…" at bounding box center [183, 188] width 71 height 16
click at [155, 240] on div "8" at bounding box center [155, 241] width 12 height 12
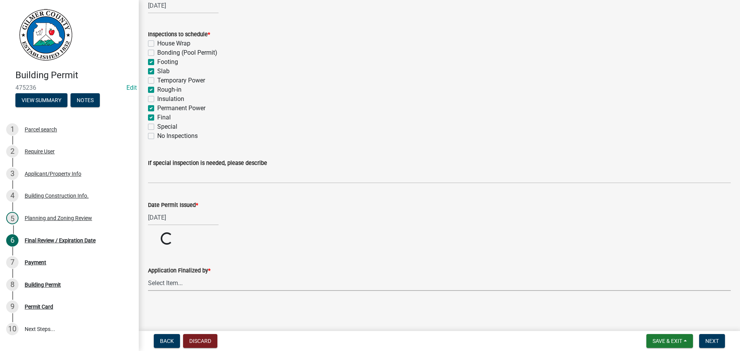
click at [200, 280] on select "Select Item... [PERSON_NAME] [PERSON_NAME] [PERSON_NAME] [PERSON_NAME] [PERSON_…" at bounding box center [439, 283] width 583 height 16
click at [148, 304] on select "Select Item... [PERSON_NAME] [PERSON_NAME] [PERSON_NAME] [PERSON_NAME] [PERSON_…" at bounding box center [439, 312] width 583 height 16
click at [710, 343] on span "Next" at bounding box center [711, 341] width 13 height 6
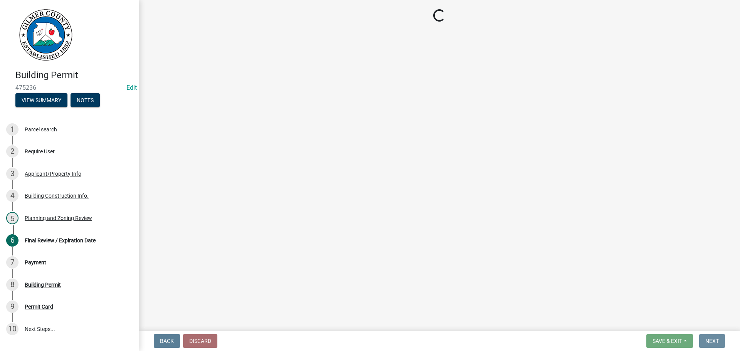
scroll to position [0, 0]
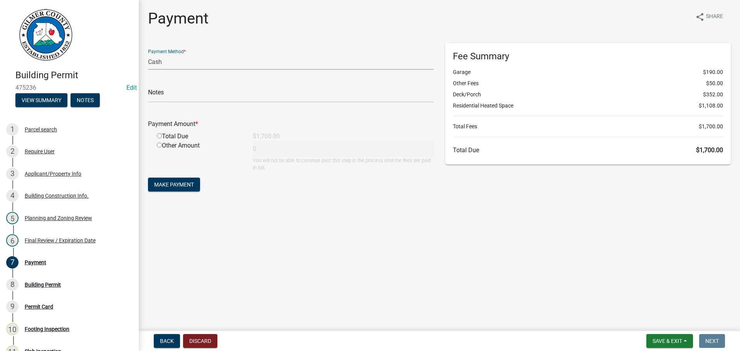
click at [174, 64] on select "Credit Card POS Check Cash" at bounding box center [290, 62] width 285 height 16
click at [148, 54] on select "Credit Card POS Check Cash" at bounding box center [290, 62] width 285 height 16
click at [176, 94] on input "text" at bounding box center [290, 95] width 285 height 16
click at [158, 136] on input "radio" at bounding box center [159, 135] width 5 height 5
click at [166, 183] on span "Make Payment" at bounding box center [174, 184] width 40 height 6
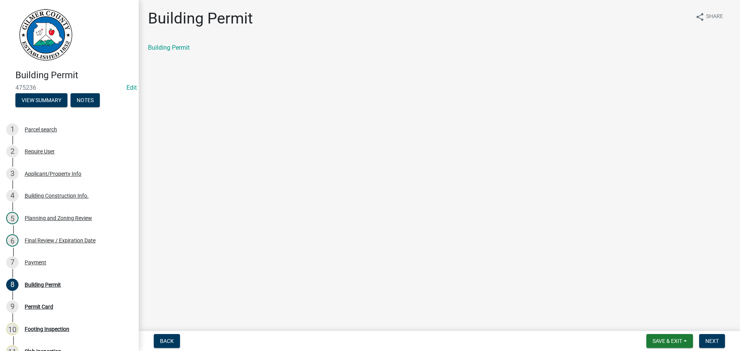
click at [183, 43] on div "Building Permit" at bounding box center [439, 47] width 583 height 9
click at [182, 46] on link "Building Permit" at bounding box center [169, 47] width 42 height 7
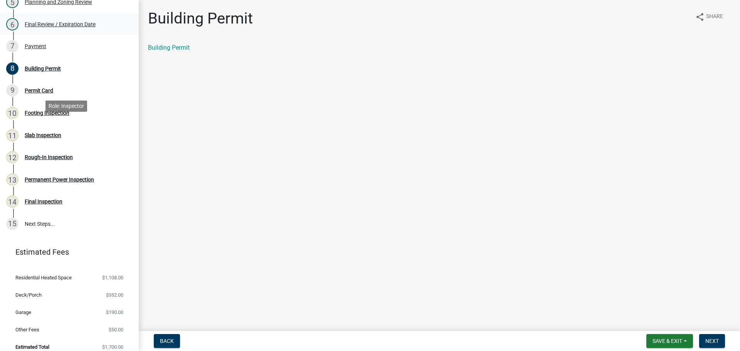
scroll to position [224, 0]
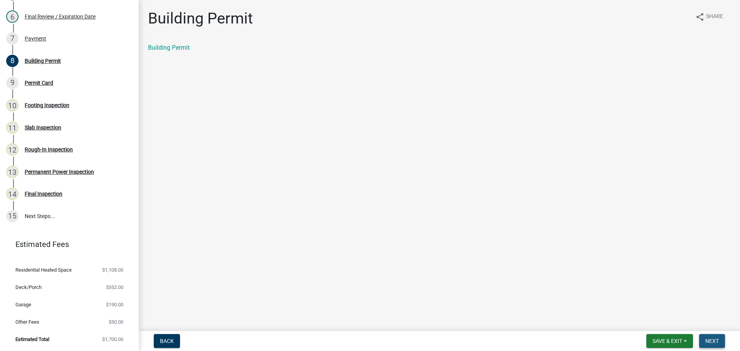
click at [714, 340] on span "Next" at bounding box center [711, 341] width 13 height 6
click at [173, 49] on link "Permit Card" at bounding box center [164, 47] width 32 height 7
click at [44, 38] on div "Payment" at bounding box center [36, 38] width 22 height 5
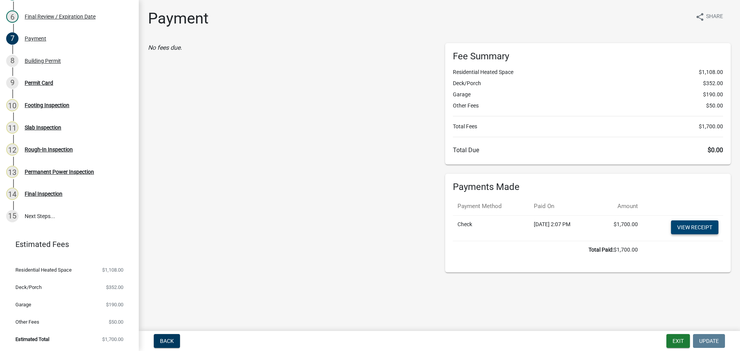
click at [693, 229] on link "View receipt" at bounding box center [694, 227] width 47 height 14
